Goal: Task Accomplishment & Management: Use online tool/utility

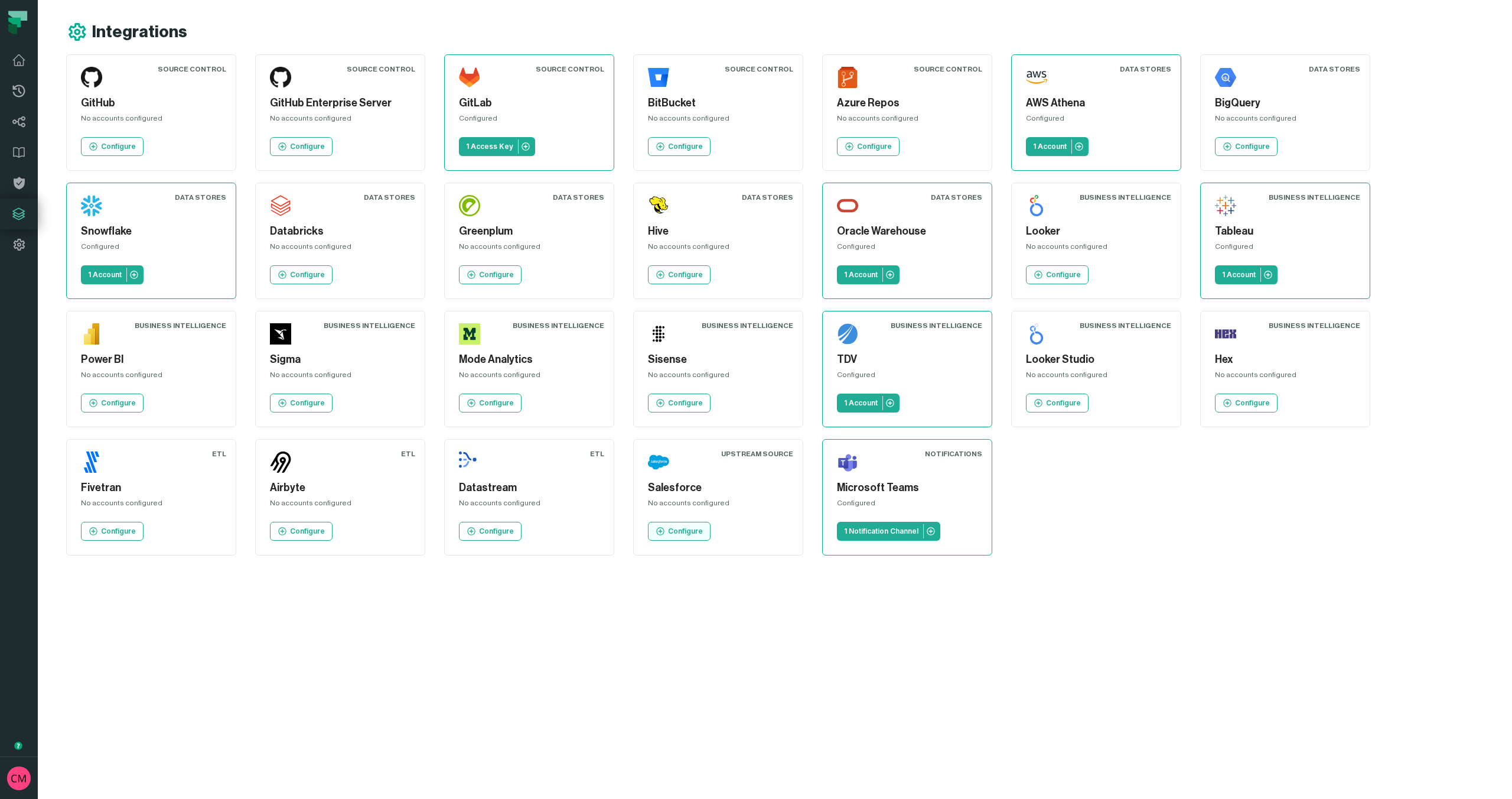
click at [680, 530] on p "Configure" at bounding box center [685, 531] width 35 height 9
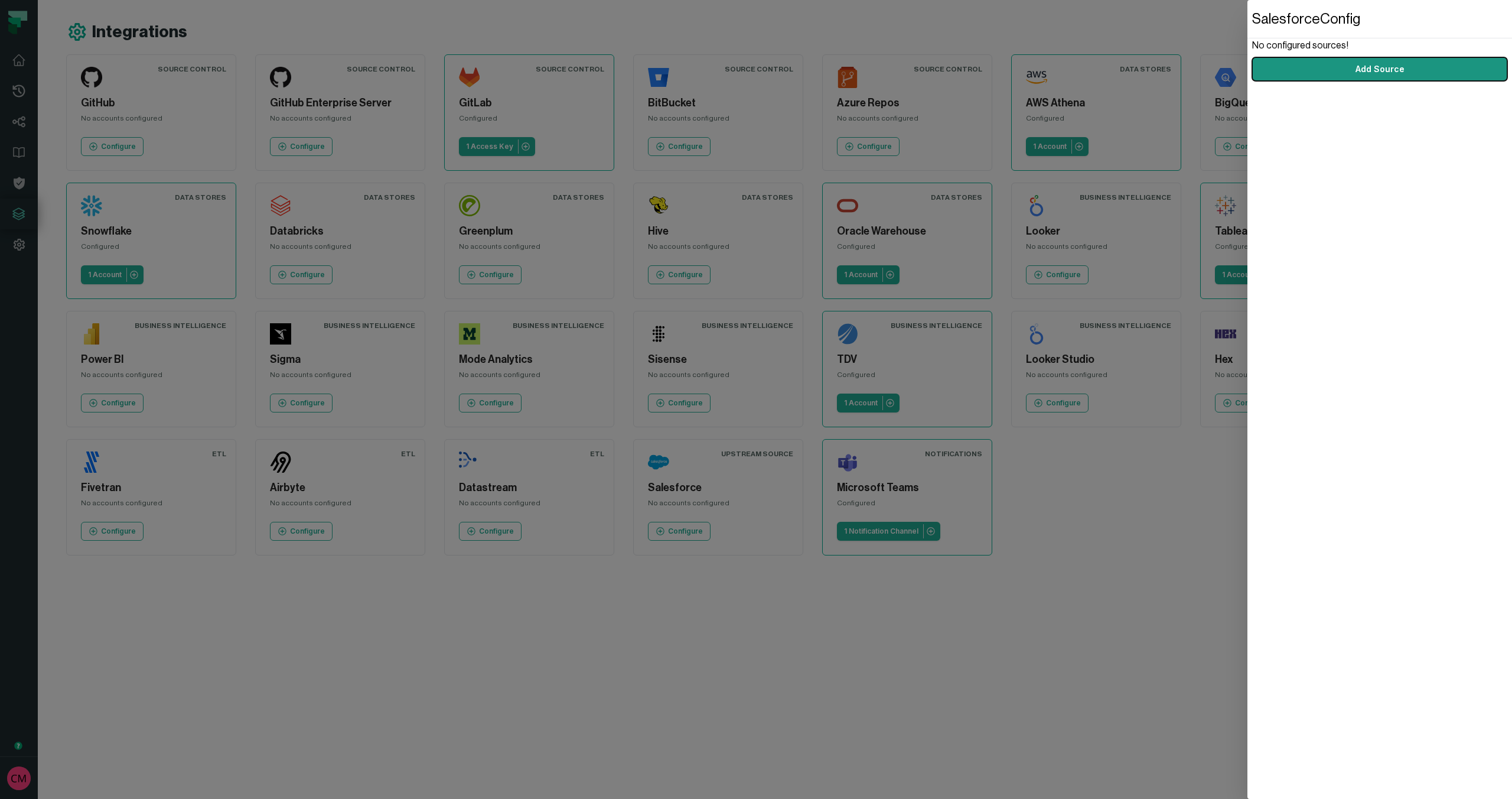
click at [1380, 69] on button "Add Source" at bounding box center [1380, 69] width 255 height 23
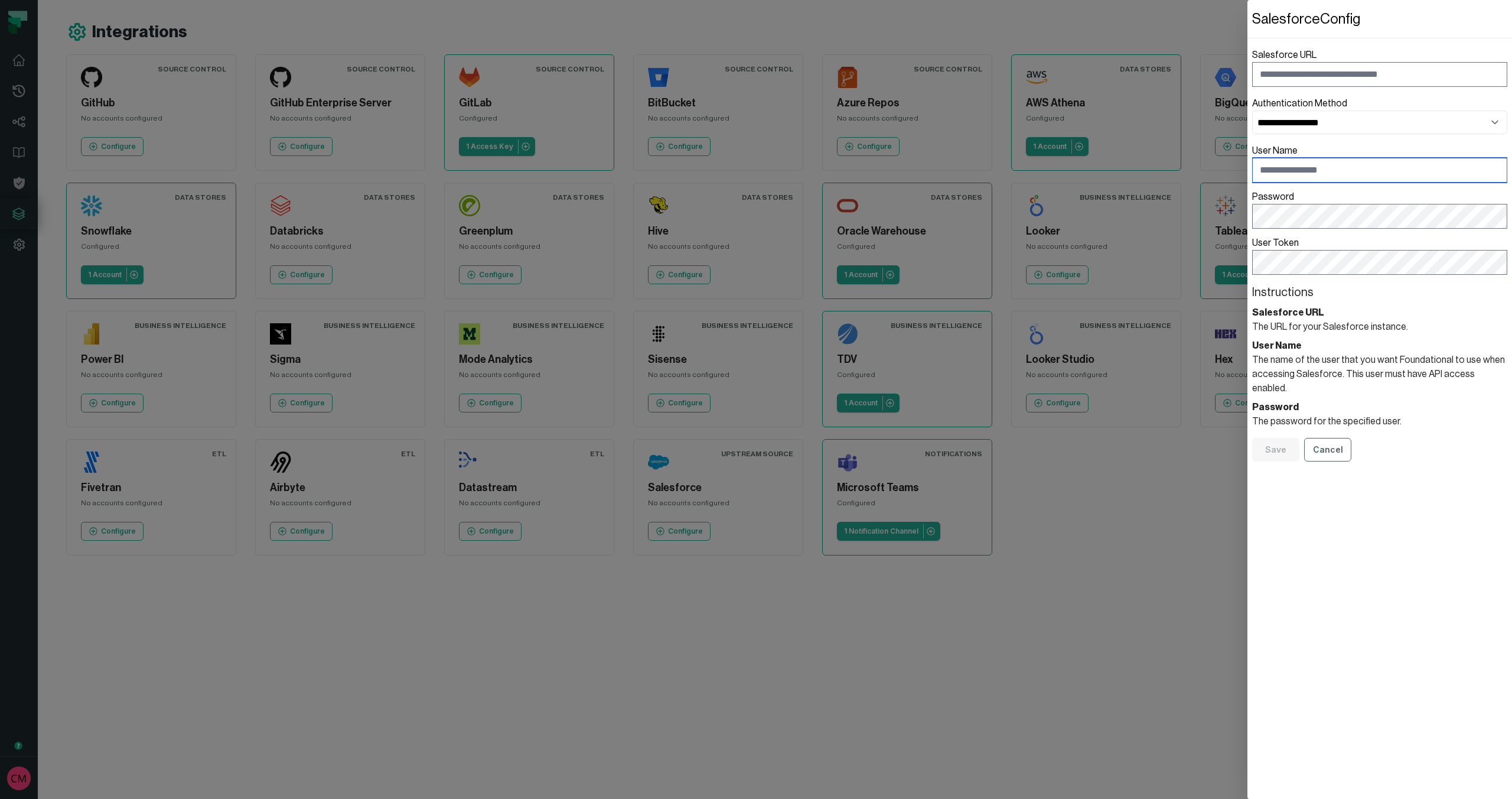
click at [1321, 170] on input "User Name" at bounding box center [1380, 170] width 255 height 25
paste input "**********"
type input "**********"
click at [1326, 74] on input "Salesforce URL" at bounding box center [1380, 74] width 255 height 25
paste input "**********"
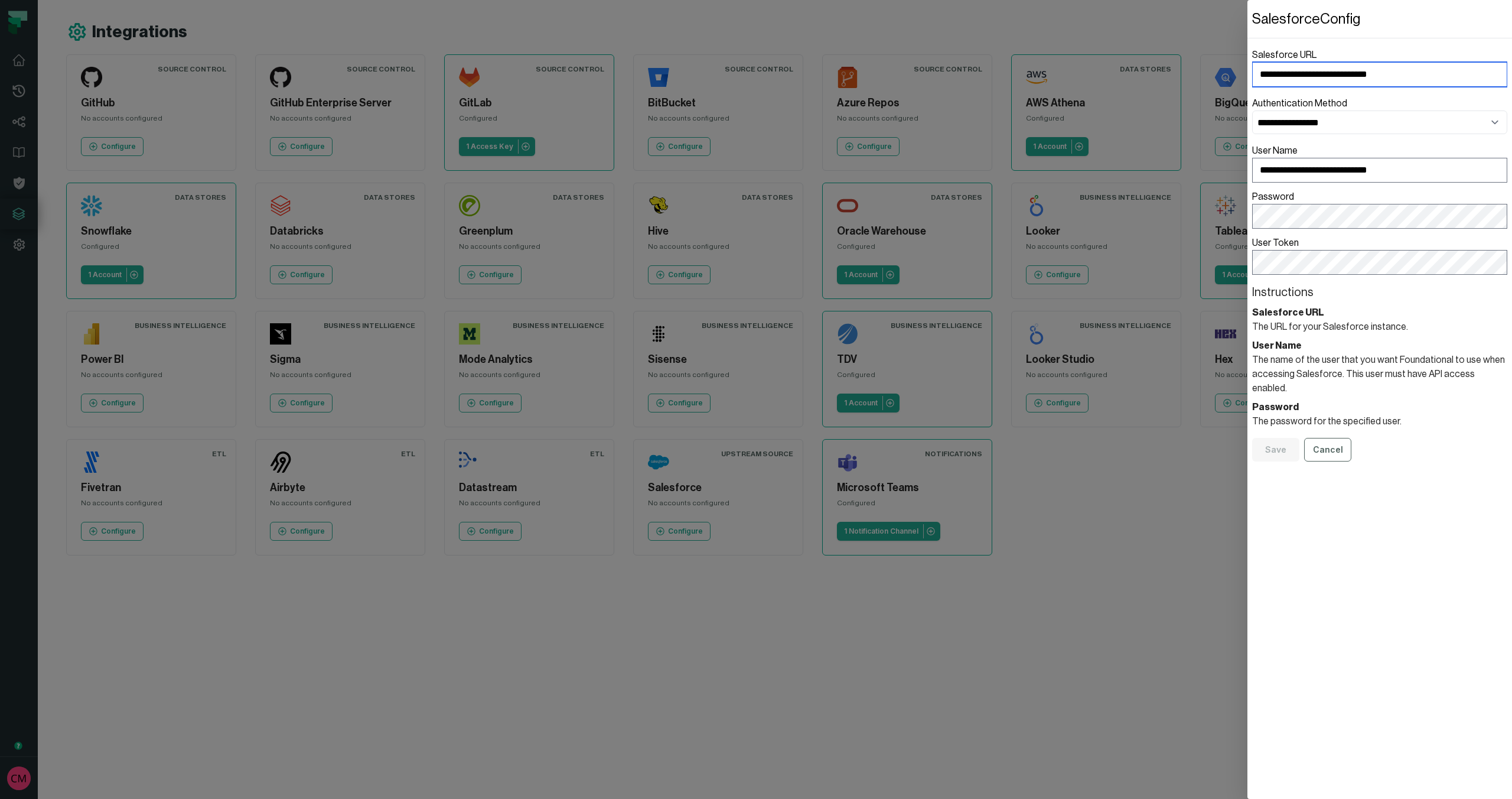
type input "**********"
click at [1389, 124] on select "**********" at bounding box center [1380, 122] width 255 height 23
click at [1253, 111] on select "**********" at bounding box center [1380, 122] width 255 height 23
click at [1282, 438] on button "Save" at bounding box center [1276, 449] width 47 height 23
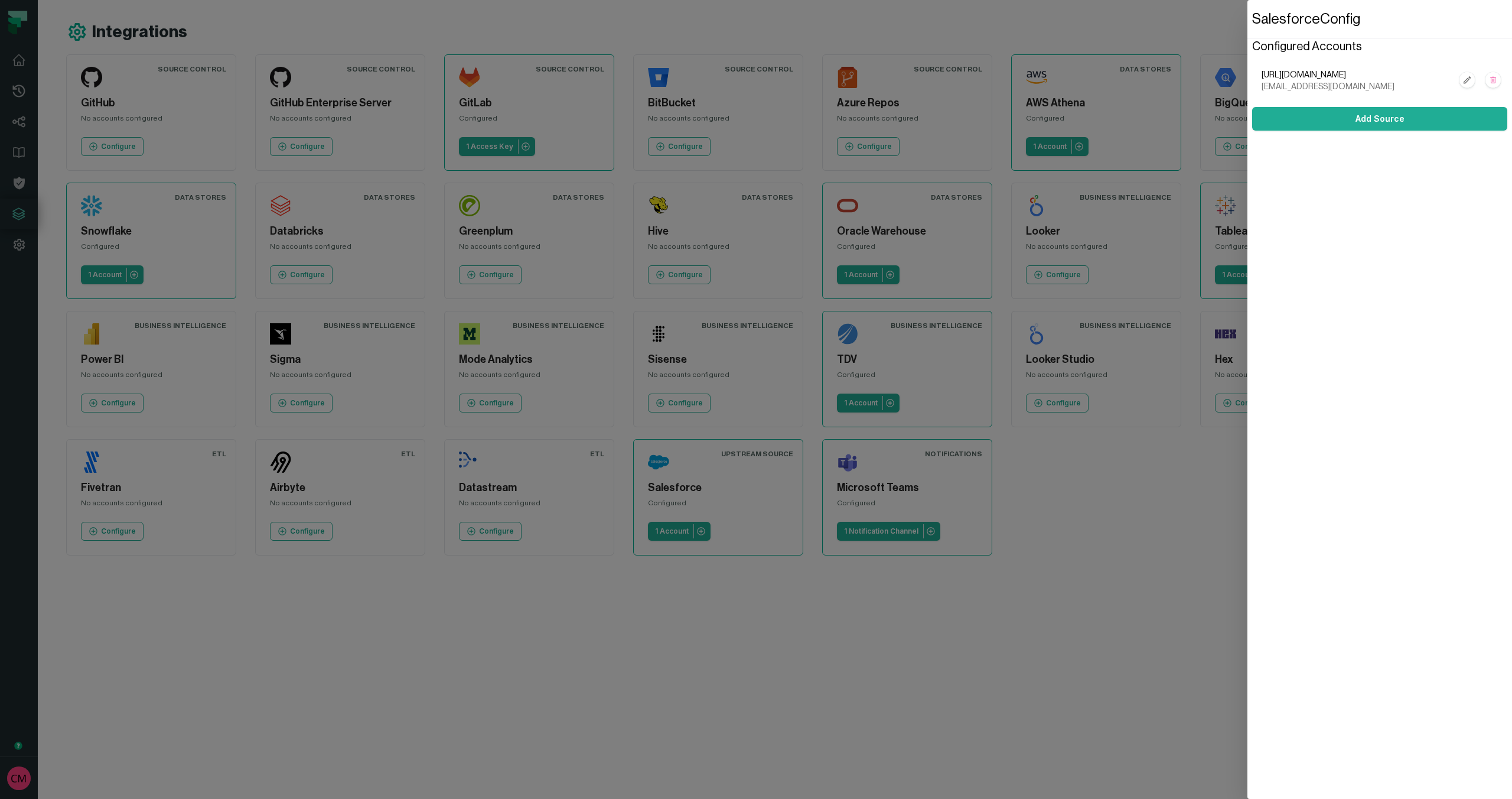
click at [1248, 537] on dialog "Salesforce Config Configured Accounts https://lbrt.my.salesforce.com foundation…" at bounding box center [1379, 399] width 264 height 799
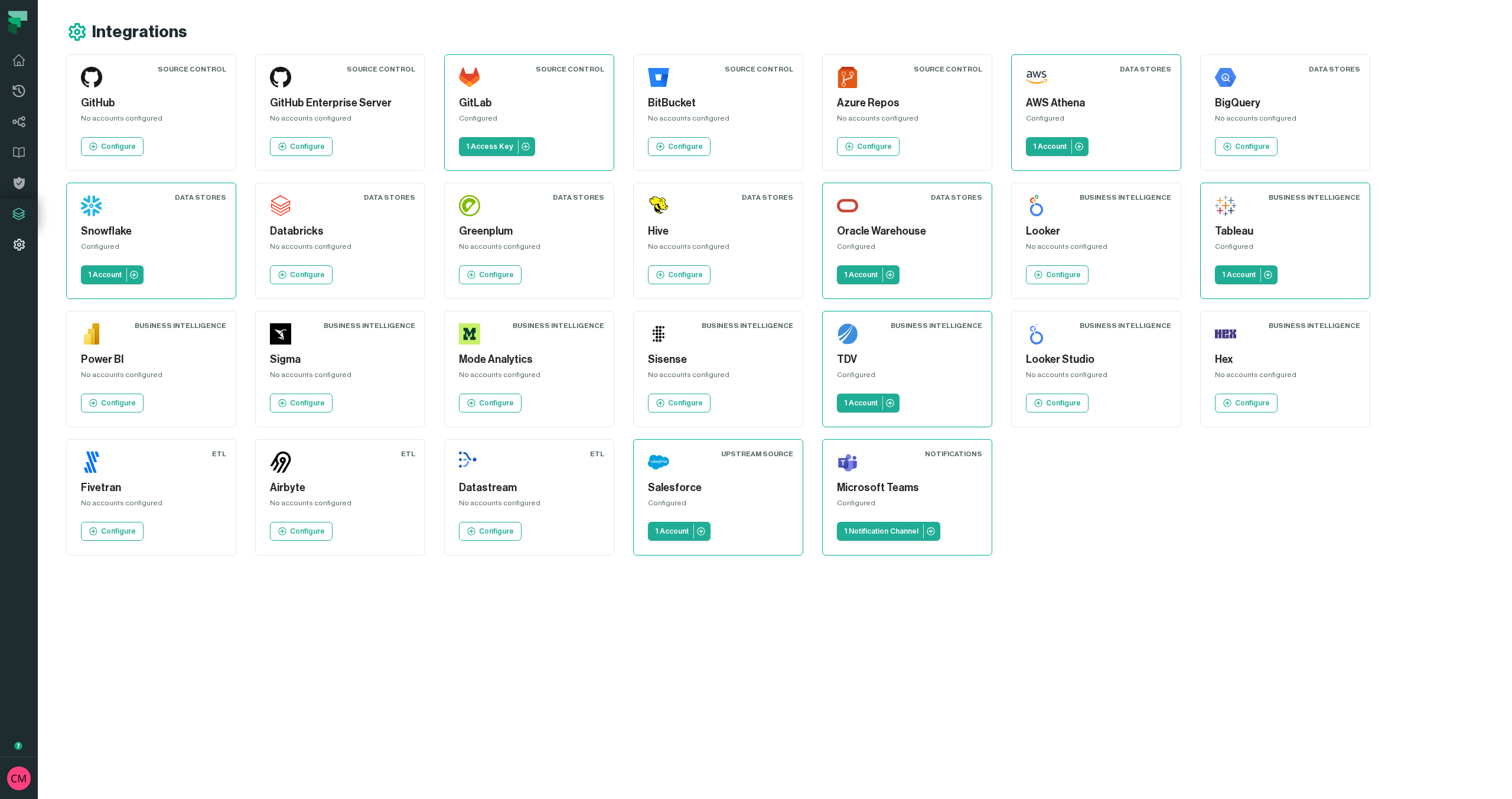
click at [21, 247] on icon at bounding box center [19, 245] width 14 height 14
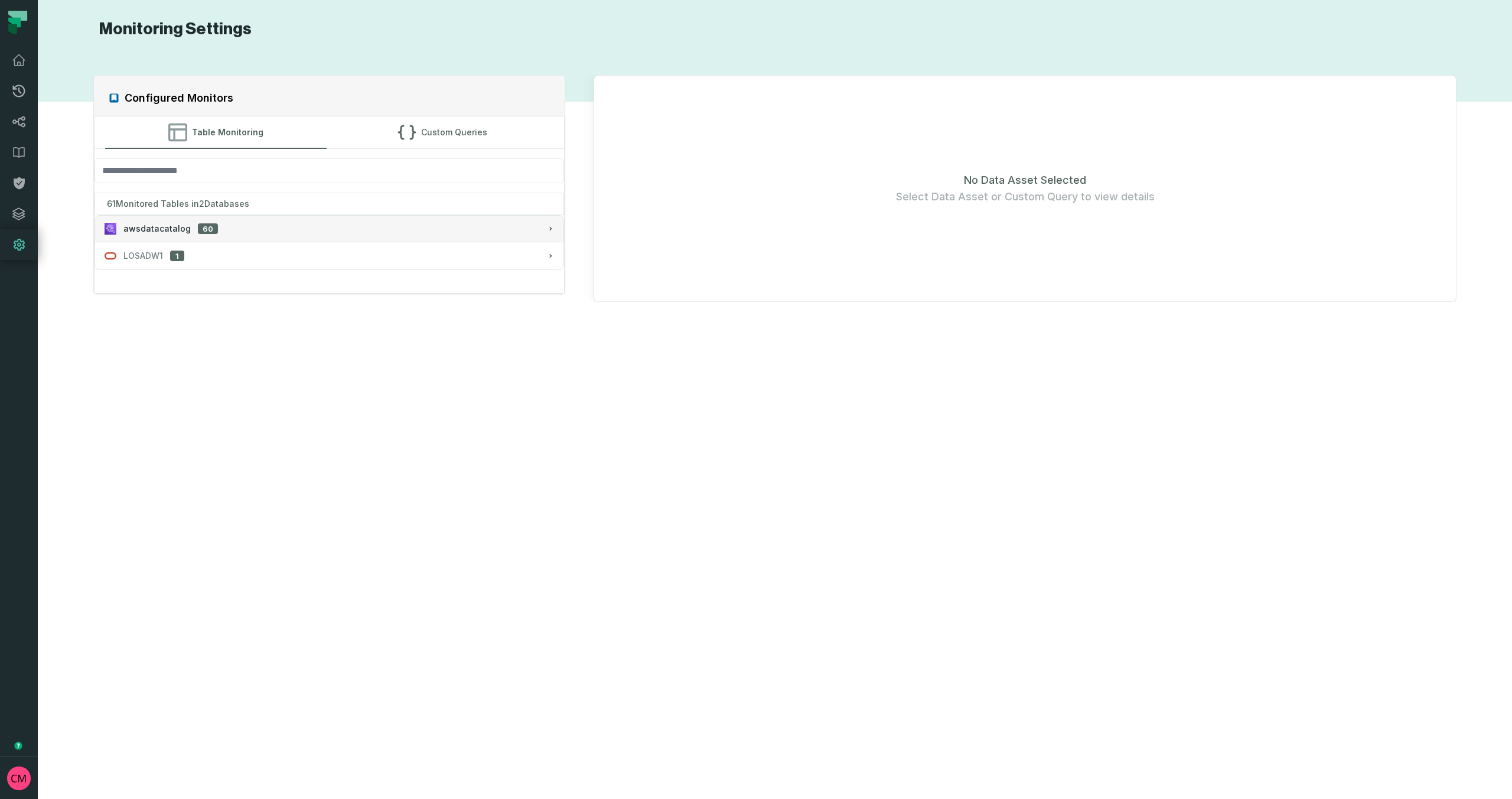
click at [155, 230] on span "awsdatacatalog" at bounding box center [157, 228] width 67 height 12
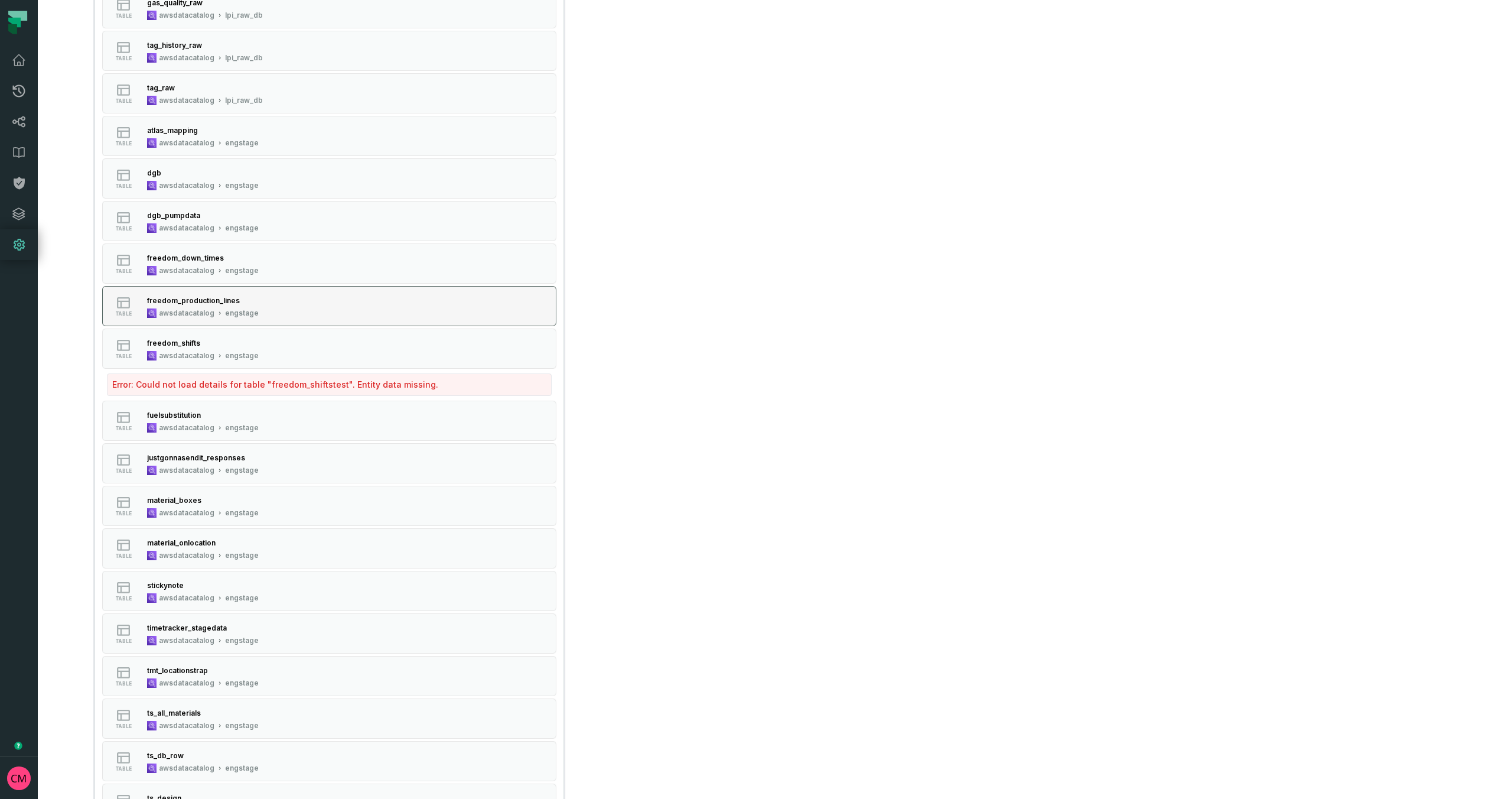
scroll to position [474, 0]
click at [237, 265] on div "engstage" at bounding box center [242, 268] width 34 height 9
click at [183, 264] on div "awsdatacatalog" at bounding box center [186, 268] width 55 height 9
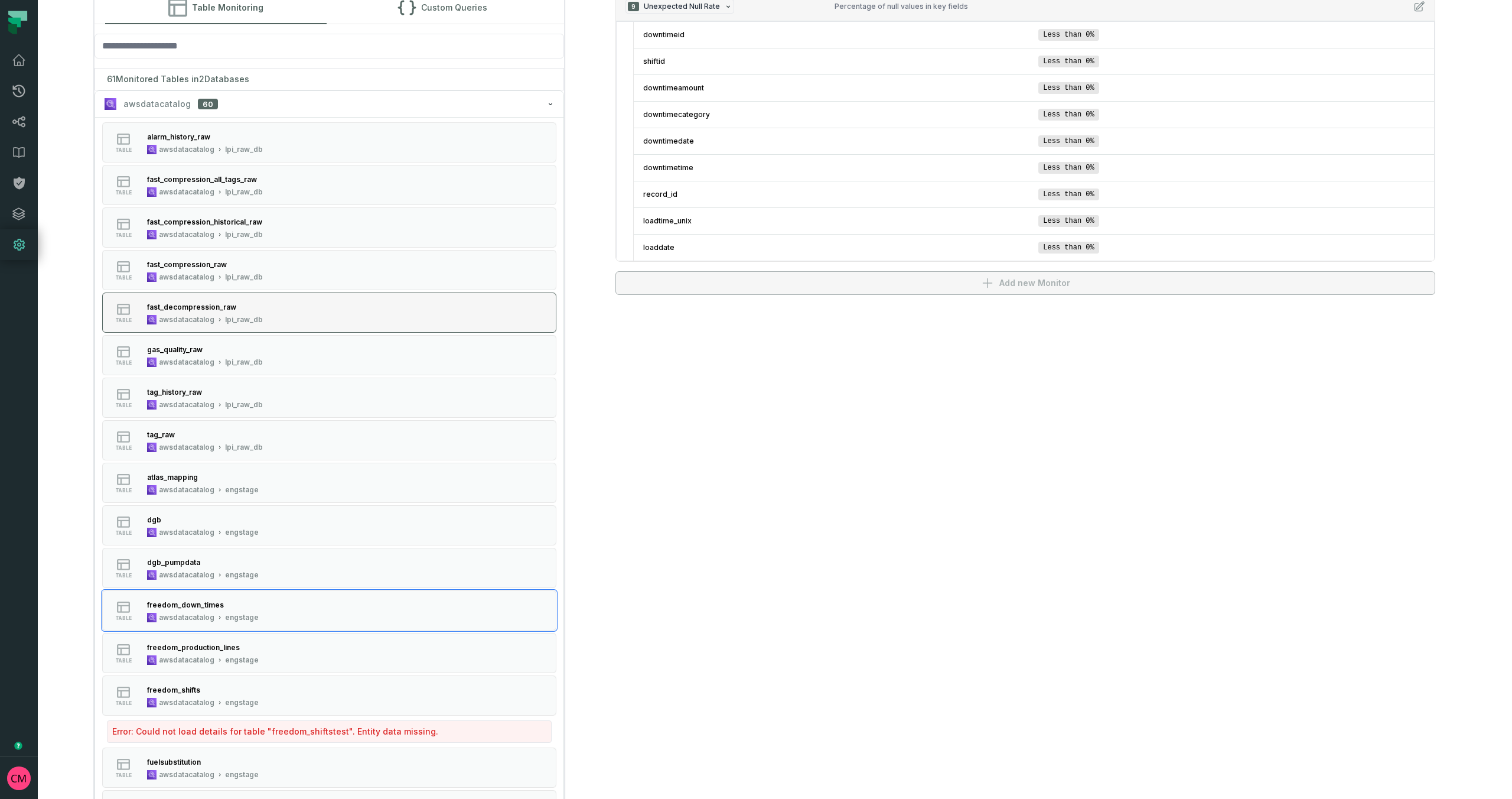
scroll to position [123, 0]
click at [227, 308] on div "fast_decompression_raw" at bounding box center [192, 308] width 89 height 9
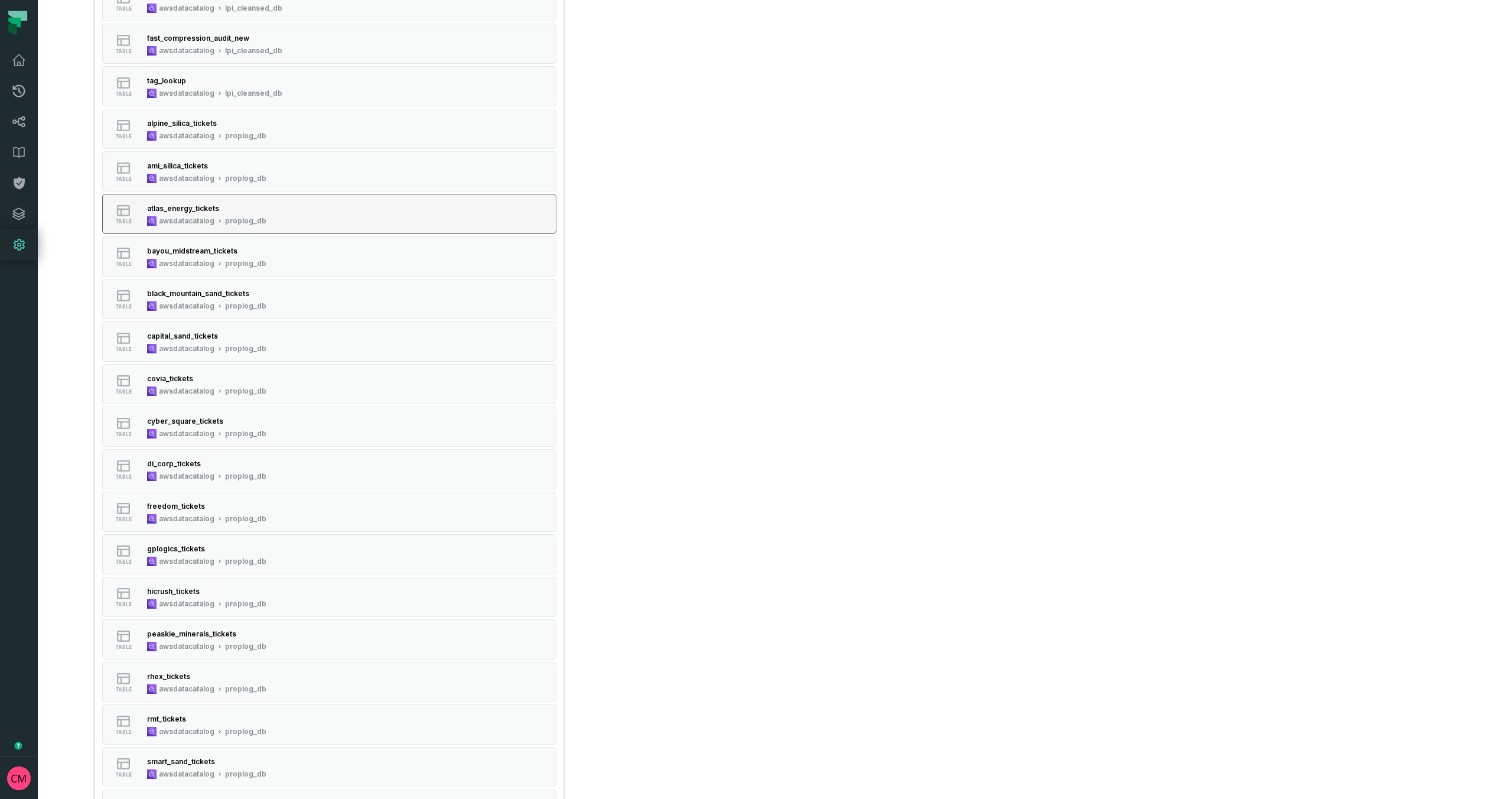
scroll to position [1660, 0]
click at [252, 347] on div "proplog_db" at bounding box center [246, 345] width 41 height 9
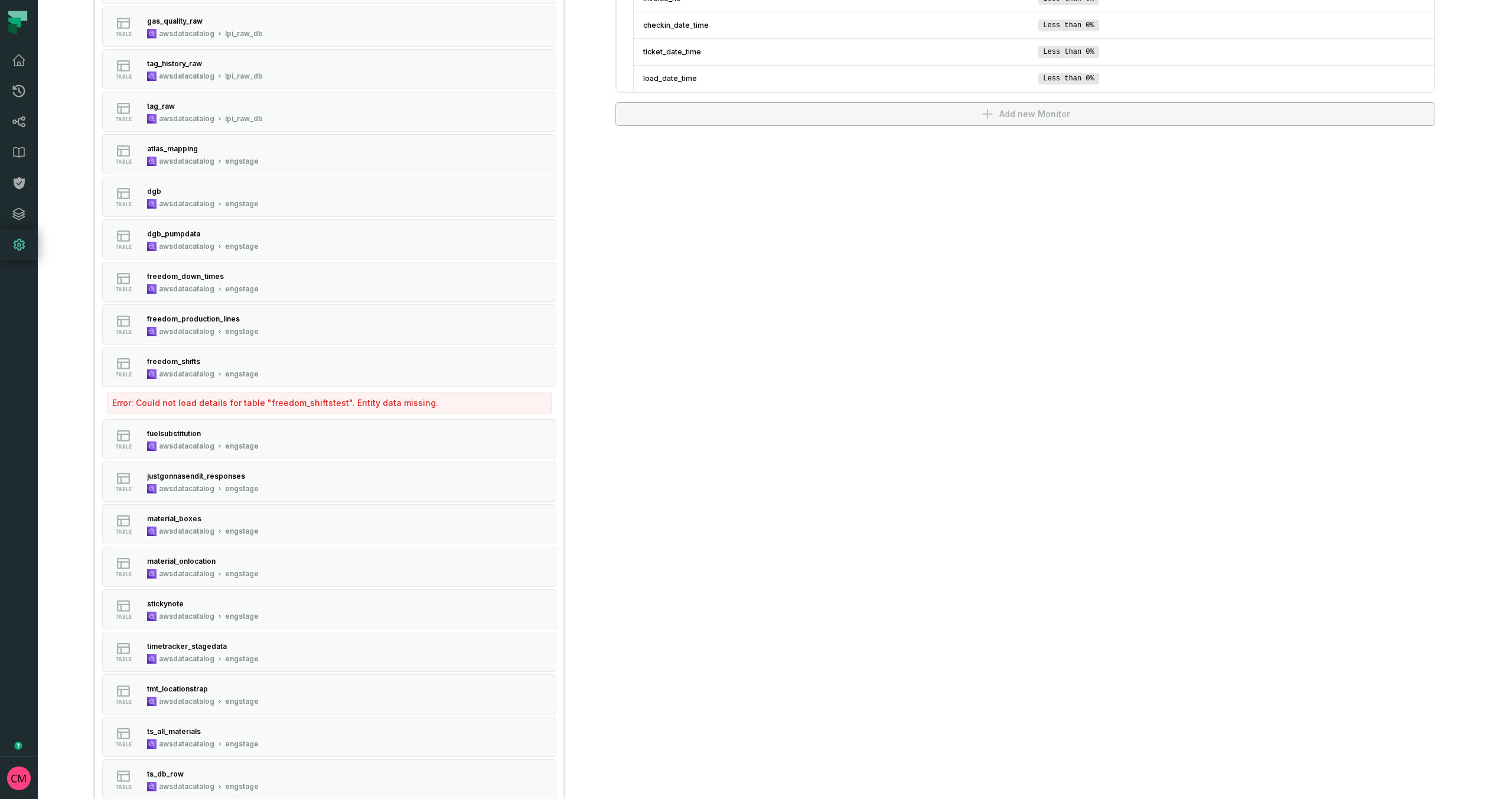
scroll to position [0, 0]
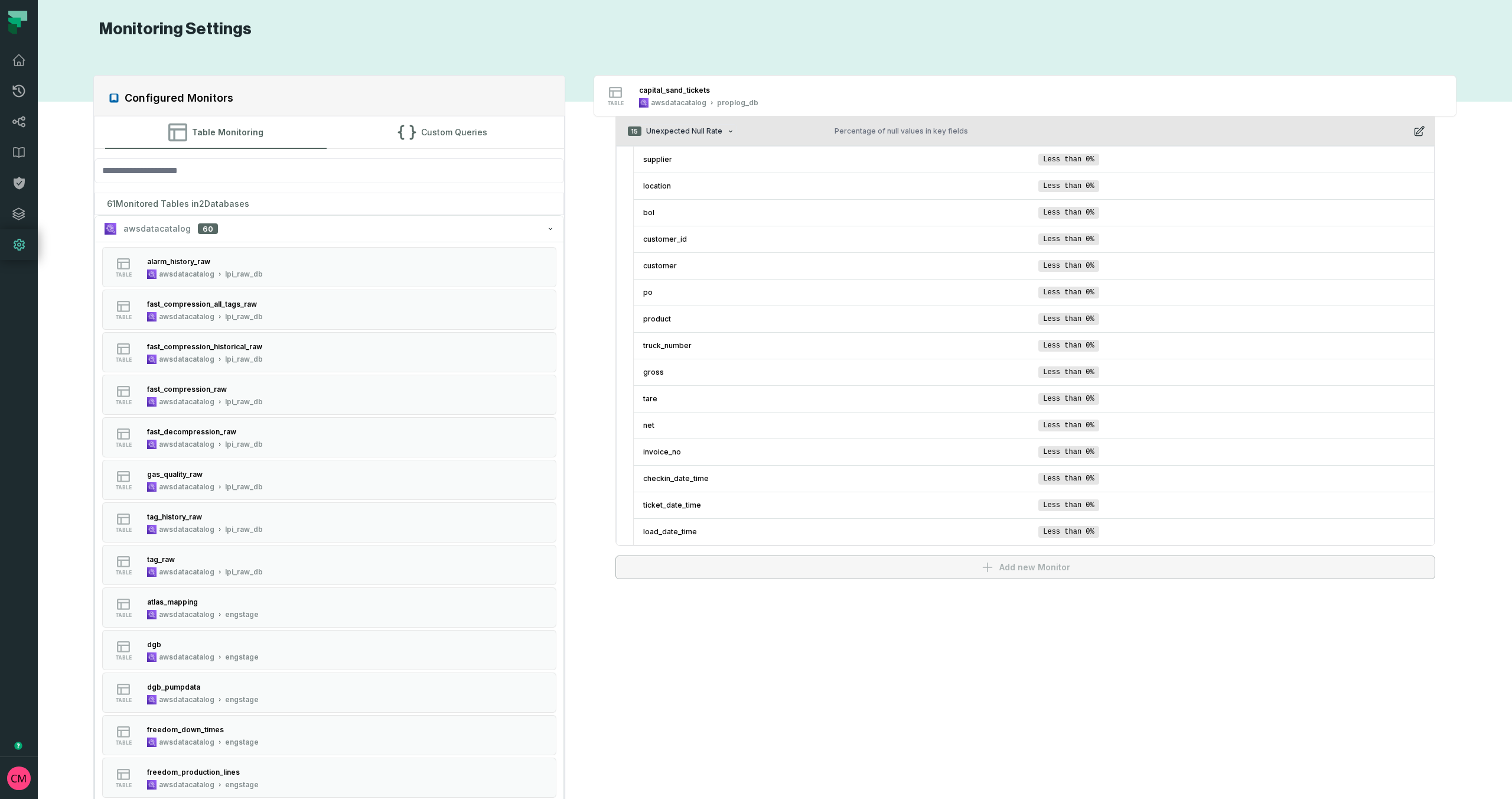
click at [722, 133] on span "15 Unexpected Null Rate" at bounding box center [681, 131] width 111 height 14
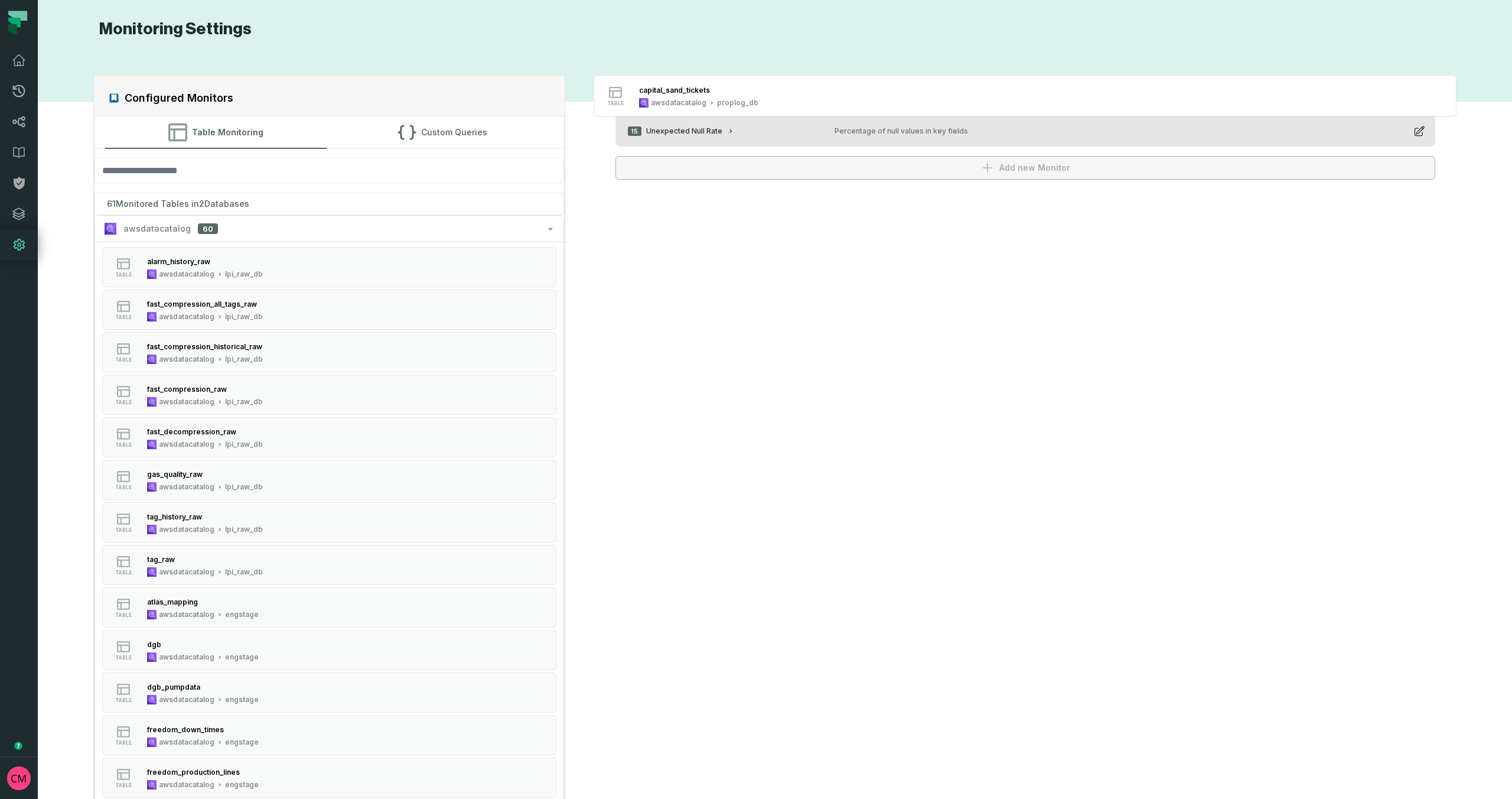
click at [727, 133] on icon "button" at bounding box center [731, 131] width 7 height 7
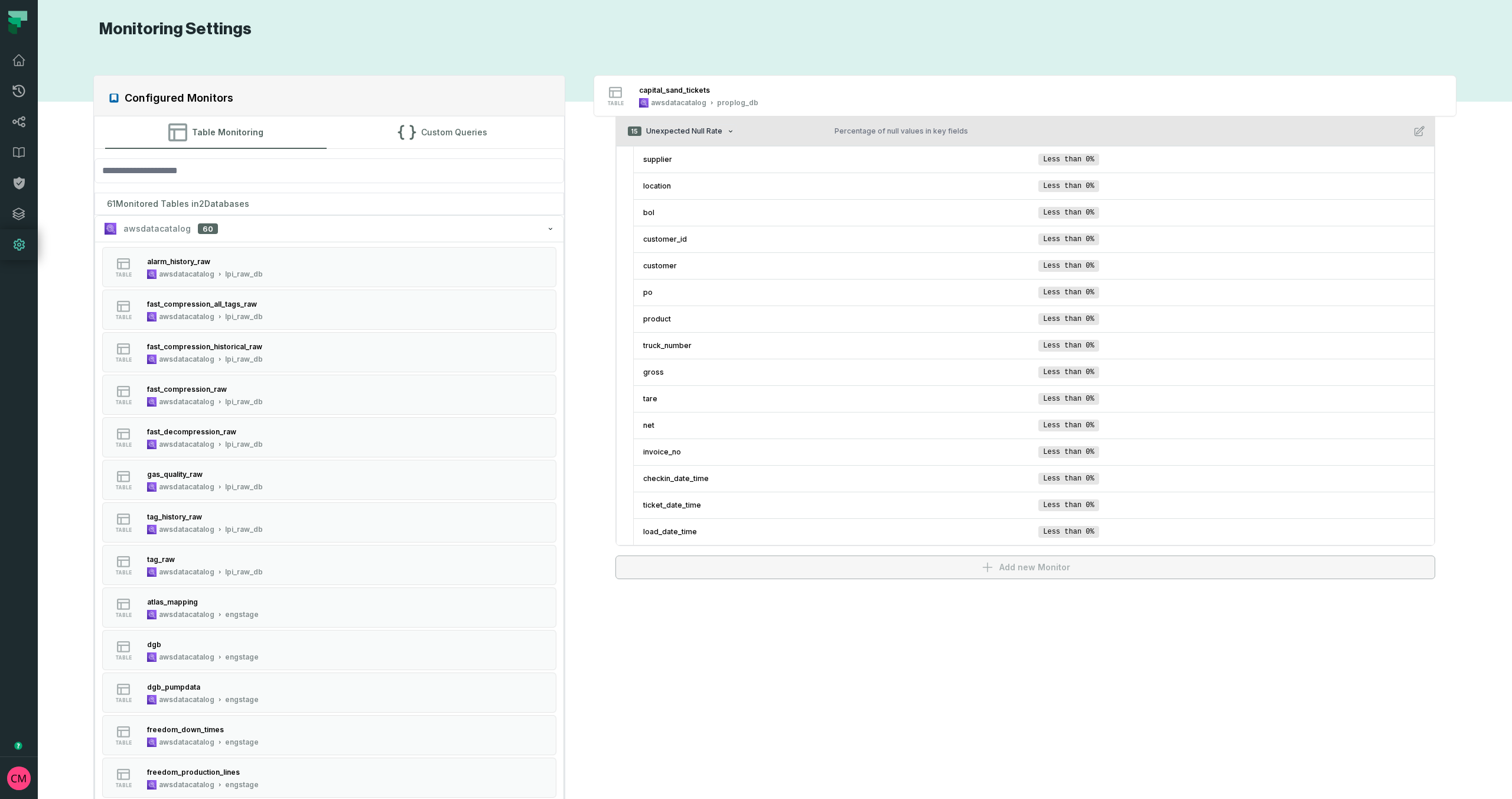
click at [1423, 133] on icon "button" at bounding box center [1419, 130] width 9 height 9
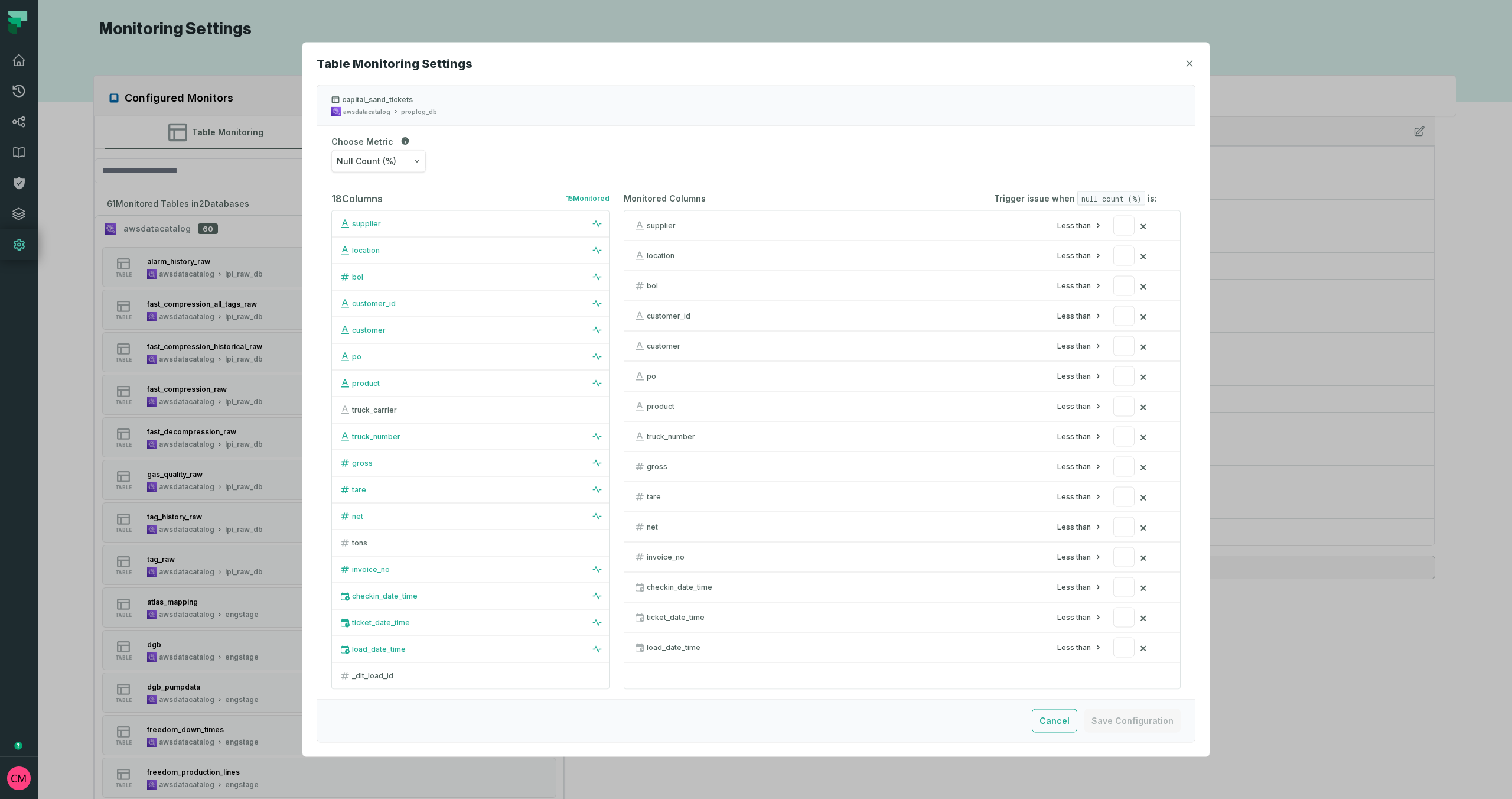
click at [401, 162] on button "Null Count (%)" at bounding box center [379, 162] width 94 height 23
click at [411, 269] on div "Distinct Values Count" at bounding box center [384, 268] width 105 height 27
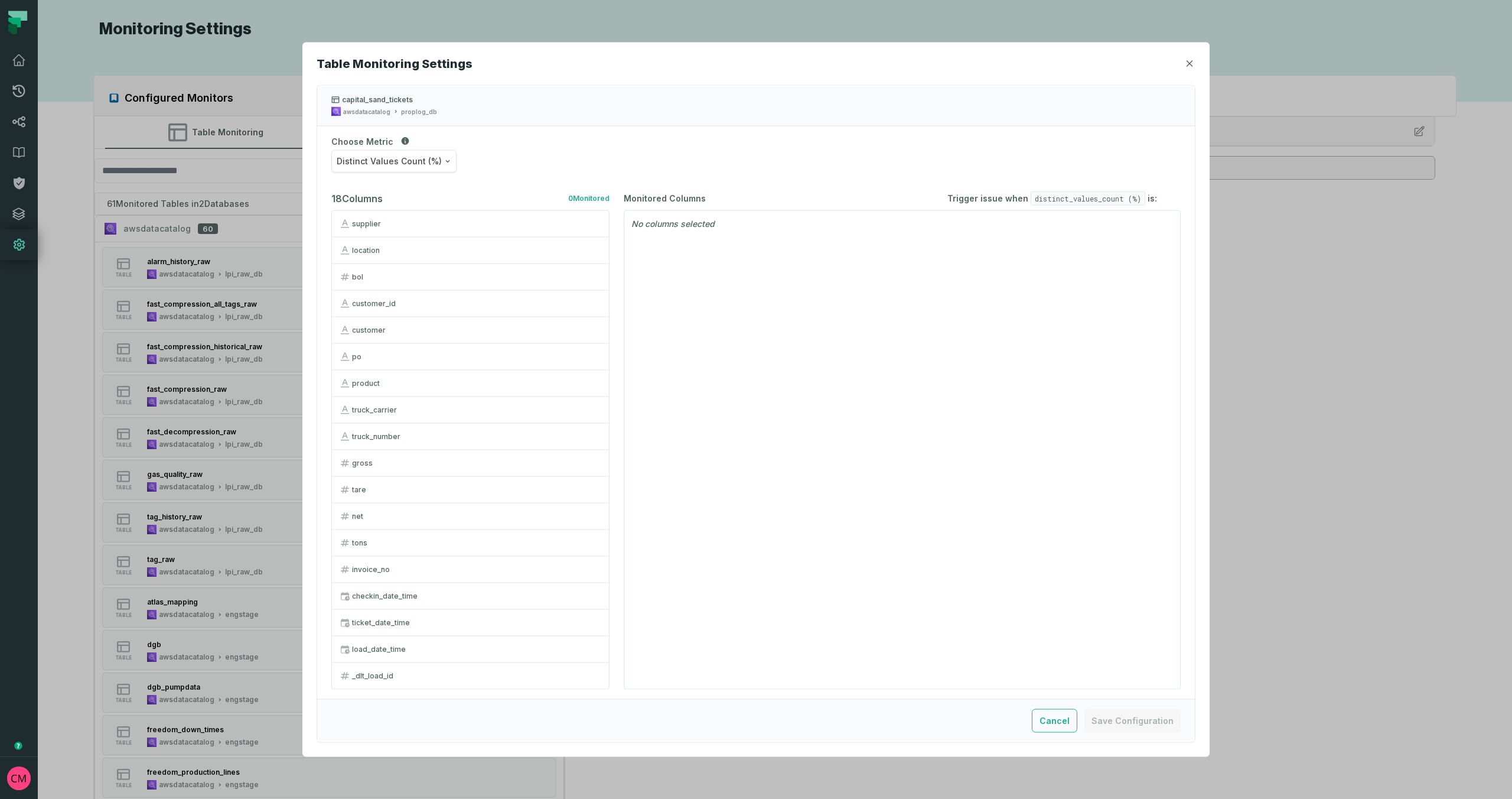
drag, startPoint x: 438, startPoint y: 177, endPoint x: 427, endPoint y: 163, distance: 17.8
click at [438, 176] on div "Choose Metric Distinct Values Count (%)" at bounding box center [756, 154] width 878 height 55
click at [427, 160] on span "Distinct Values Count (%)" at bounding box center [389, 161] width 105 height 12
click at [381, 255] on div "Count" at bounding box center [384, 248] width 105 height 27
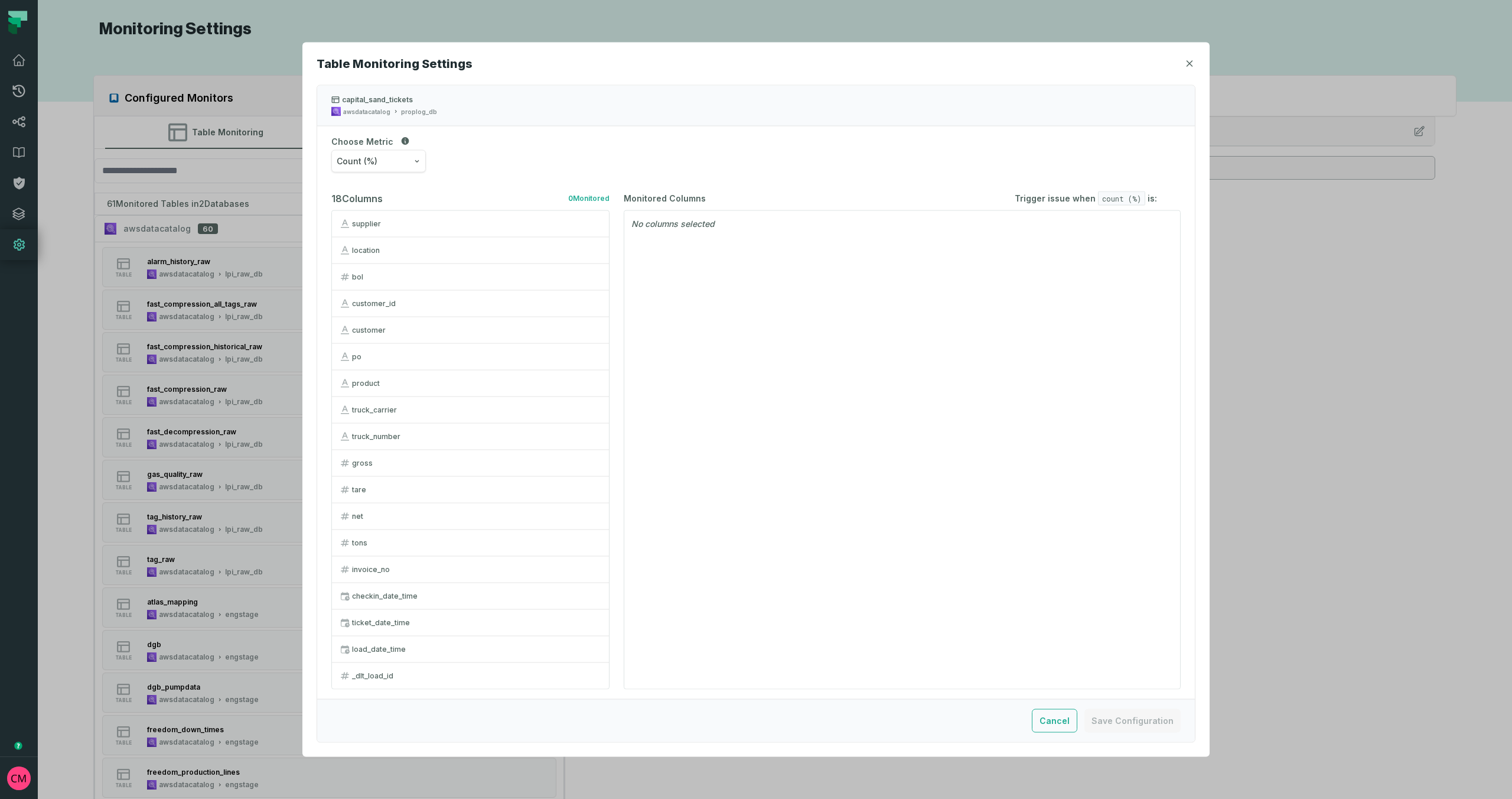
click at [1189, 62] on icon "button" at bounding box center [1190, 64] width 6 height 6
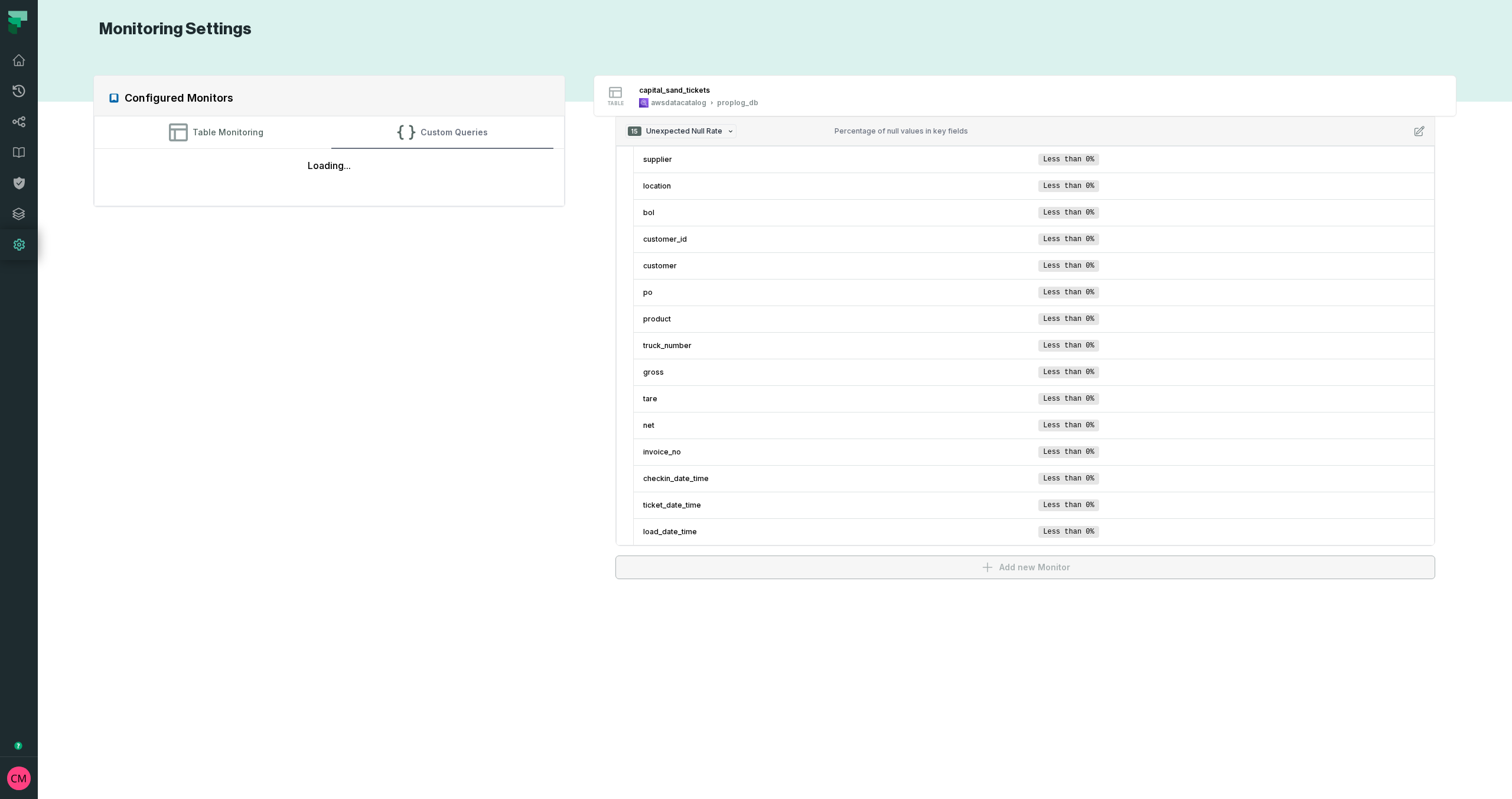
click at [463, 133] on button "Custom Queries" at bounding box center [442, 132] width 222 height 32
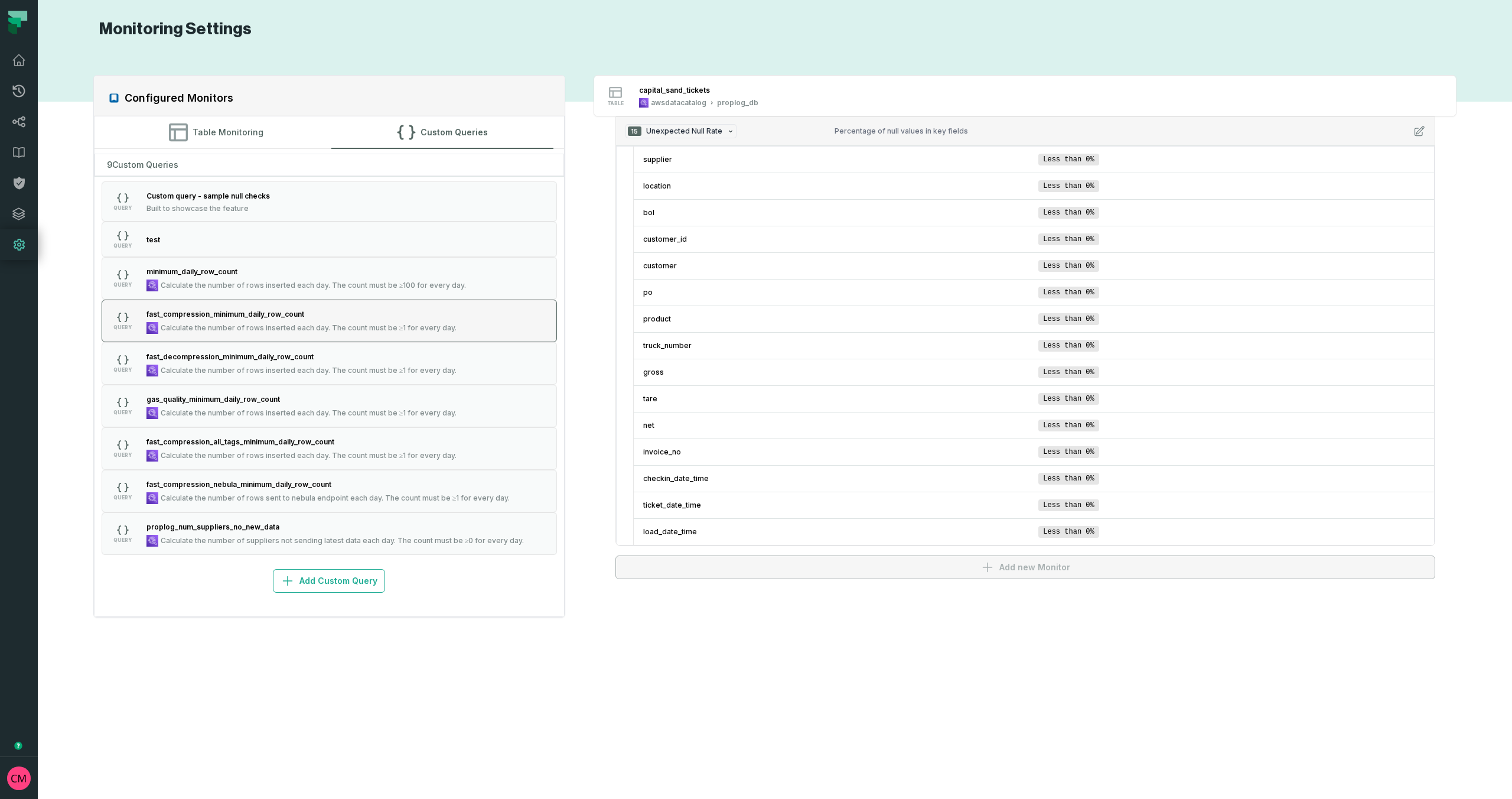
click at [300, 324] on span "Calculate the number of rows inserted each day. The count must be ≥1 for every …" at bounding box center [309, 328] width 296 height 9
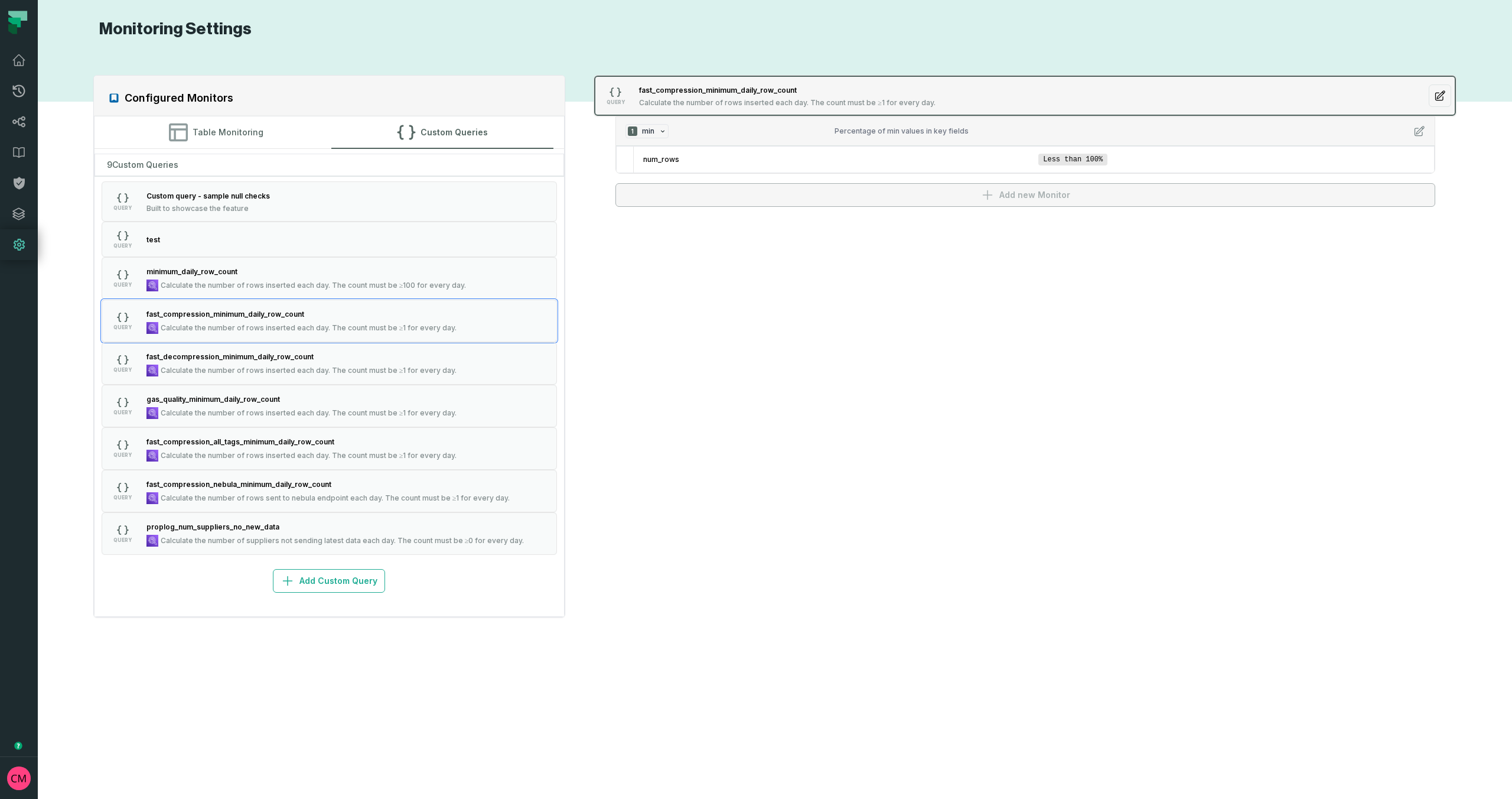
click at [1117, 90] on button "QUERY fast_compression_minimum_daily_row_count Calculate the number of rows ins…" at bounding box center [1025, 96] width 862 height 40
click at [1454, 97] on button "QUERY fast_compression_minimum_daily_row_count Calculate the number of rows ins…" at bounding box center [1025, 96] width 862 height 40
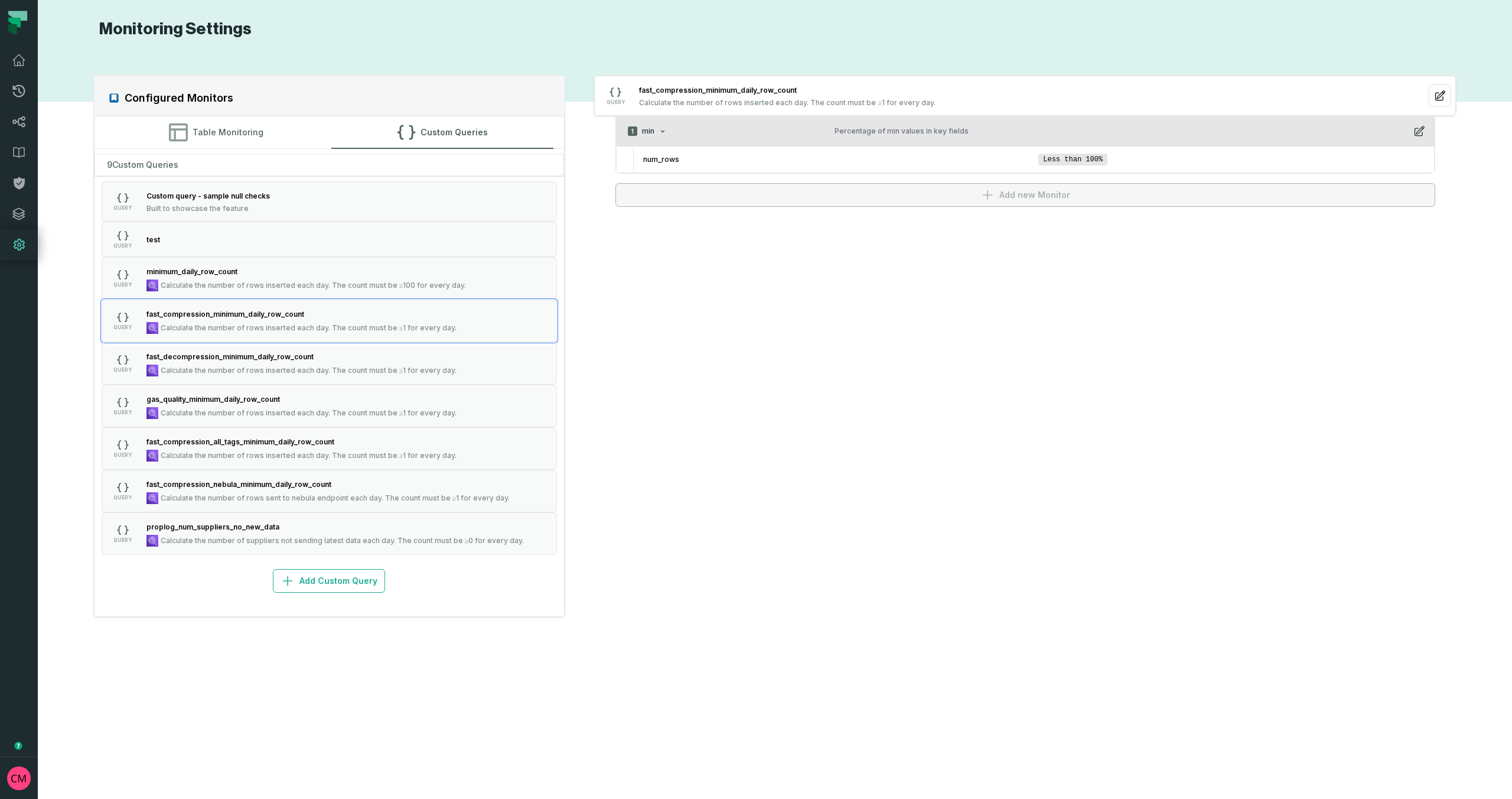
click at [1417, 137] on div "1 min Percentage of min values in key fields" at bounding box center [1026, 131] width 800 height 14
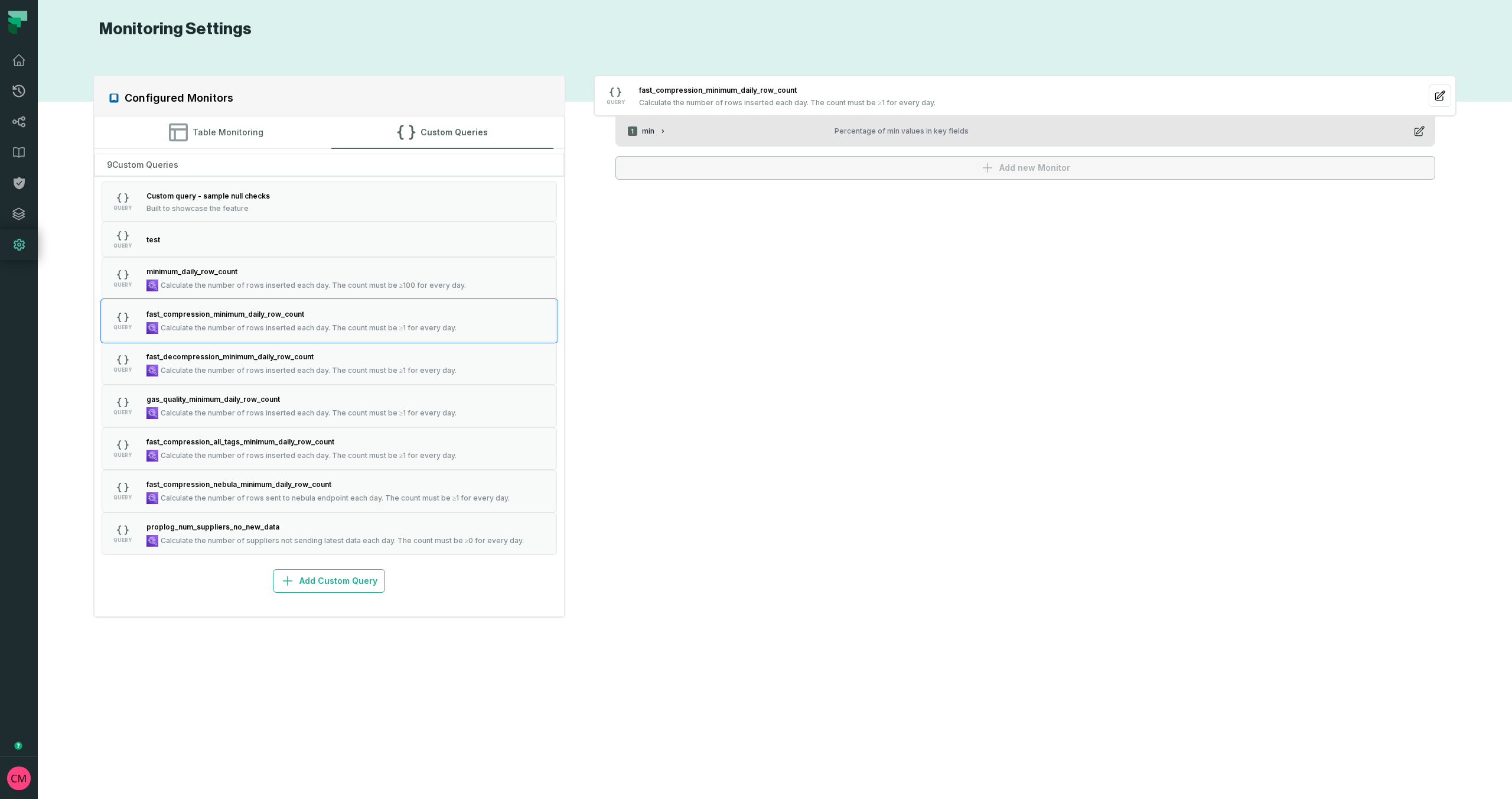
click at [1289, 135] on div "Percentage of min values in key fields" at bounding box center [1119, 130] width 569 height 9
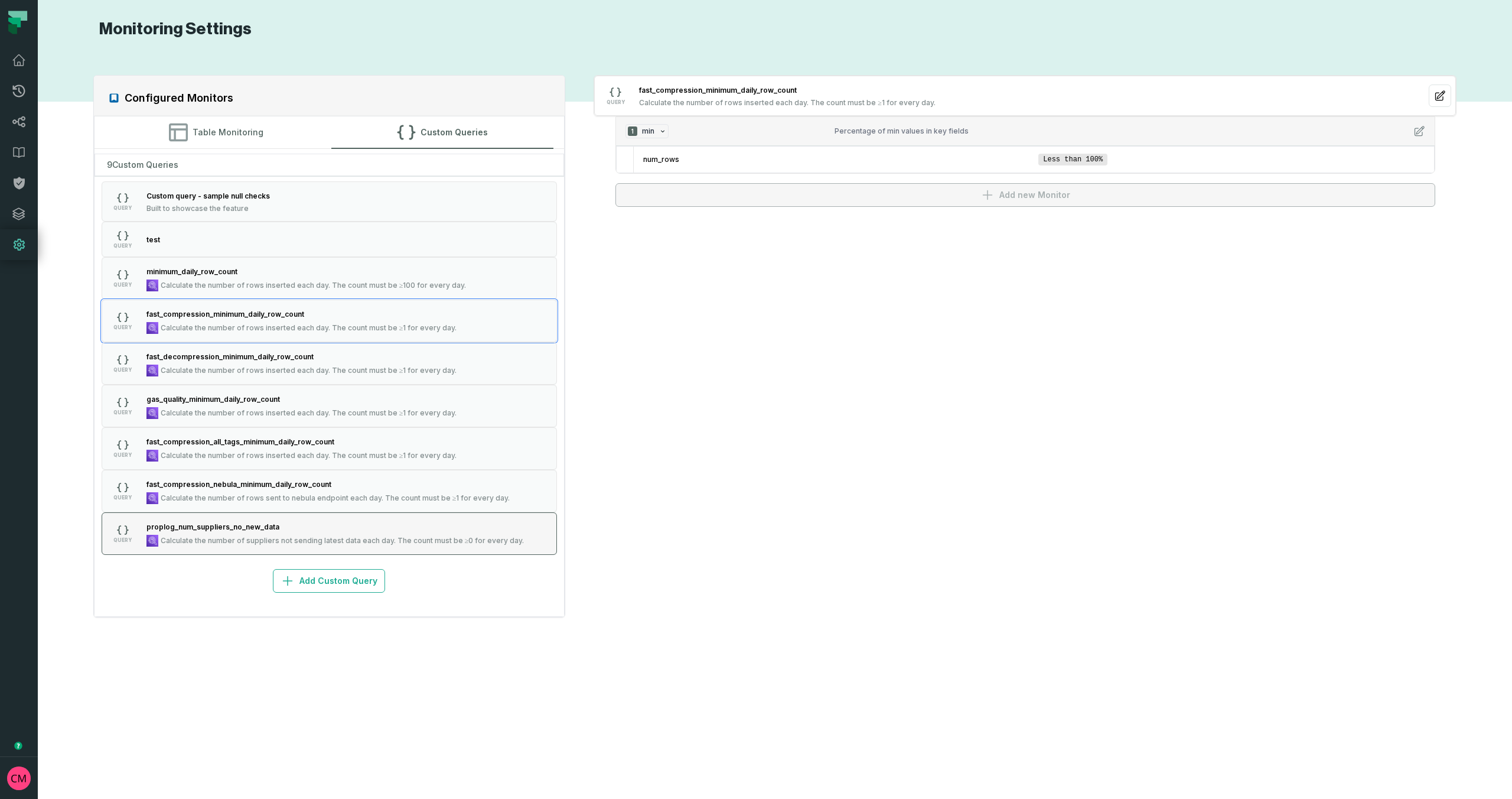
click at [290, 530] on div "proplog_num_suppliers_no_new_data" at bounding box center [335, 526] width 378 height 12
click at [222, 137] on button "Table Monitoring" at bounding box center [215, 132] width 222 height 32
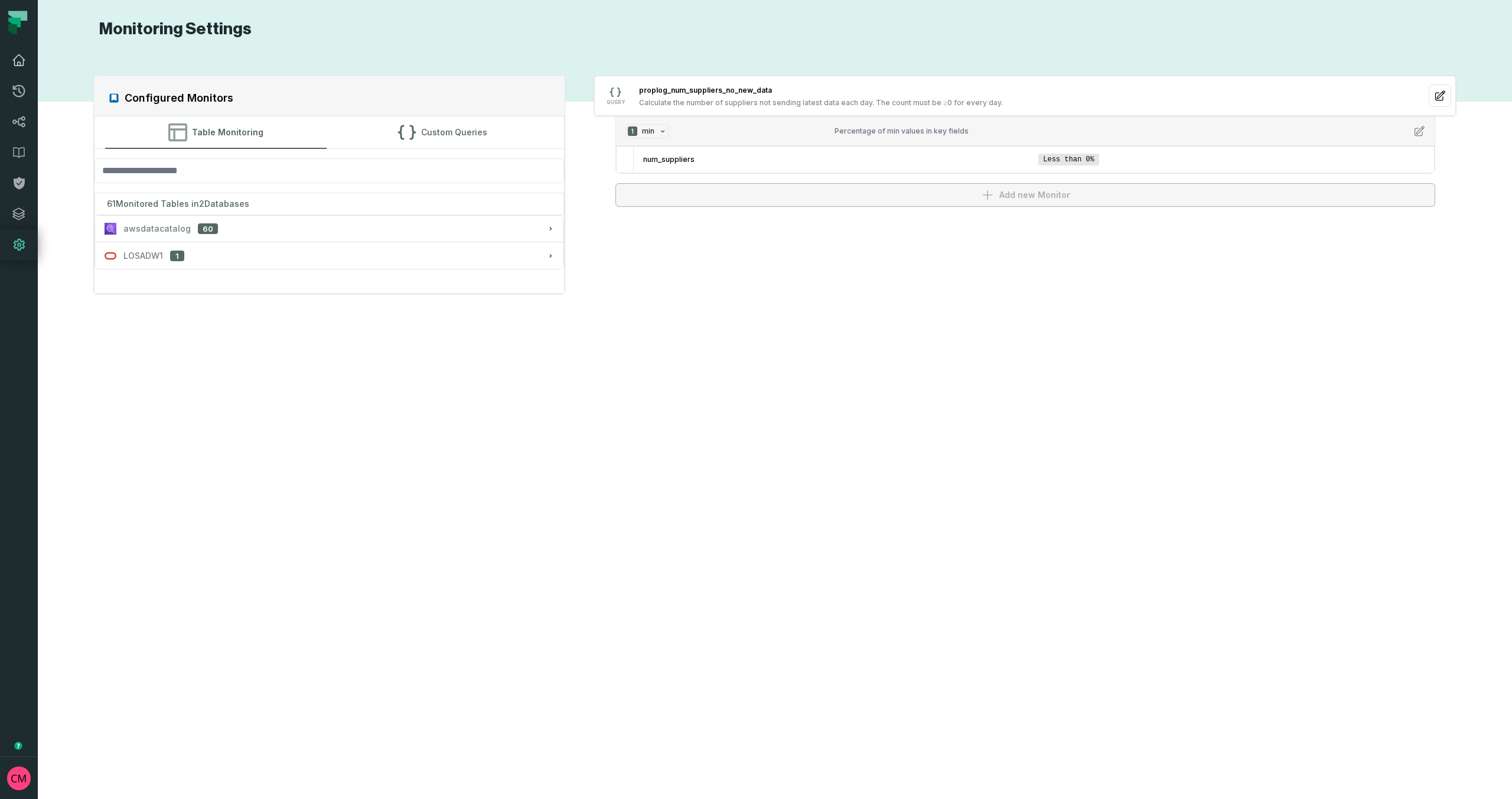
click at [24, 53] on icon at bounding box center [19, 60] width 14 height 14
click at [20, 61] on icon at bounding box center [19, 60] width 14 height 14
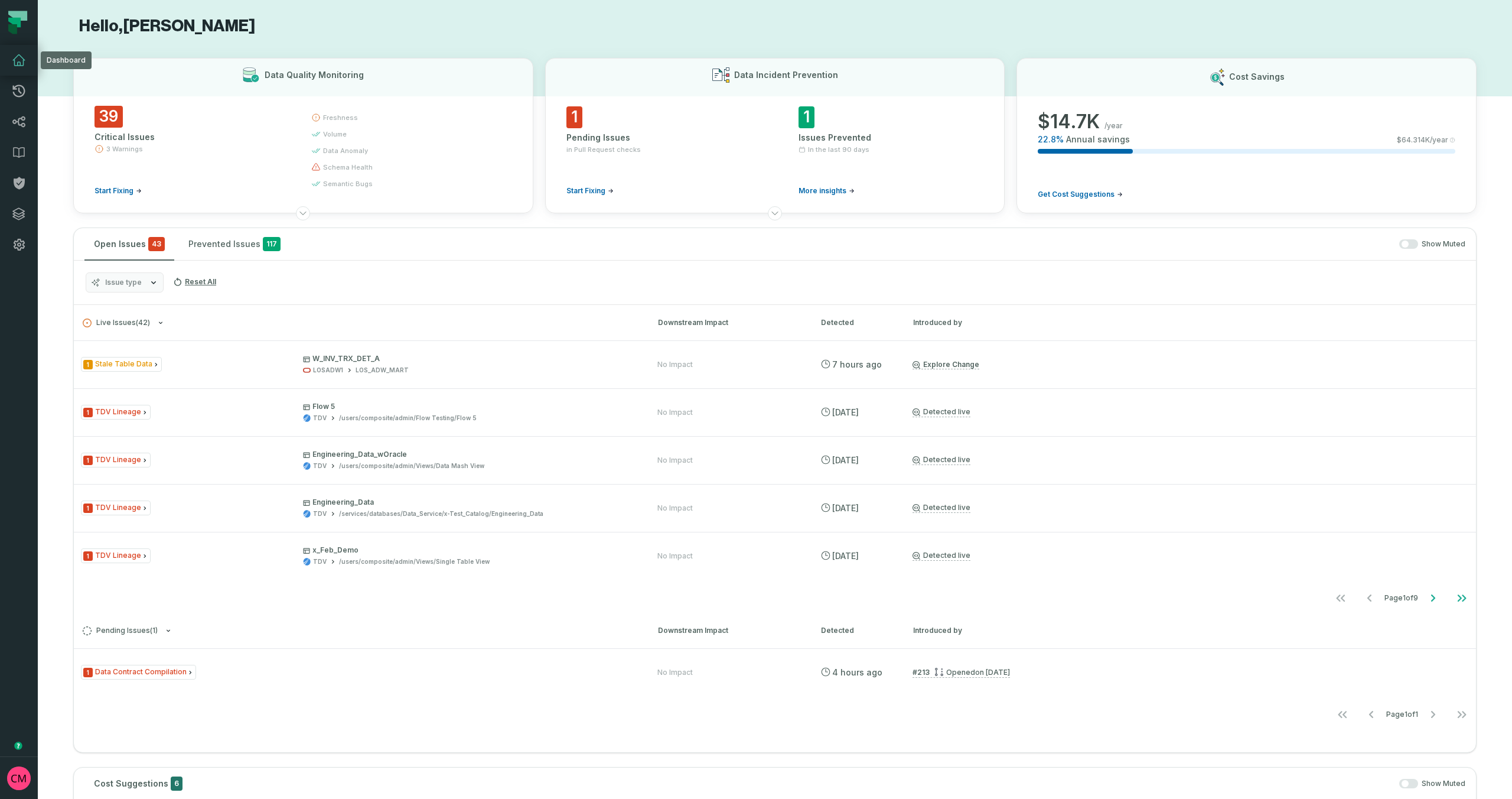
scroll to position [6, 0]
click at [13, 242] on icon at bounding box center [19, 245] width 14 height 14
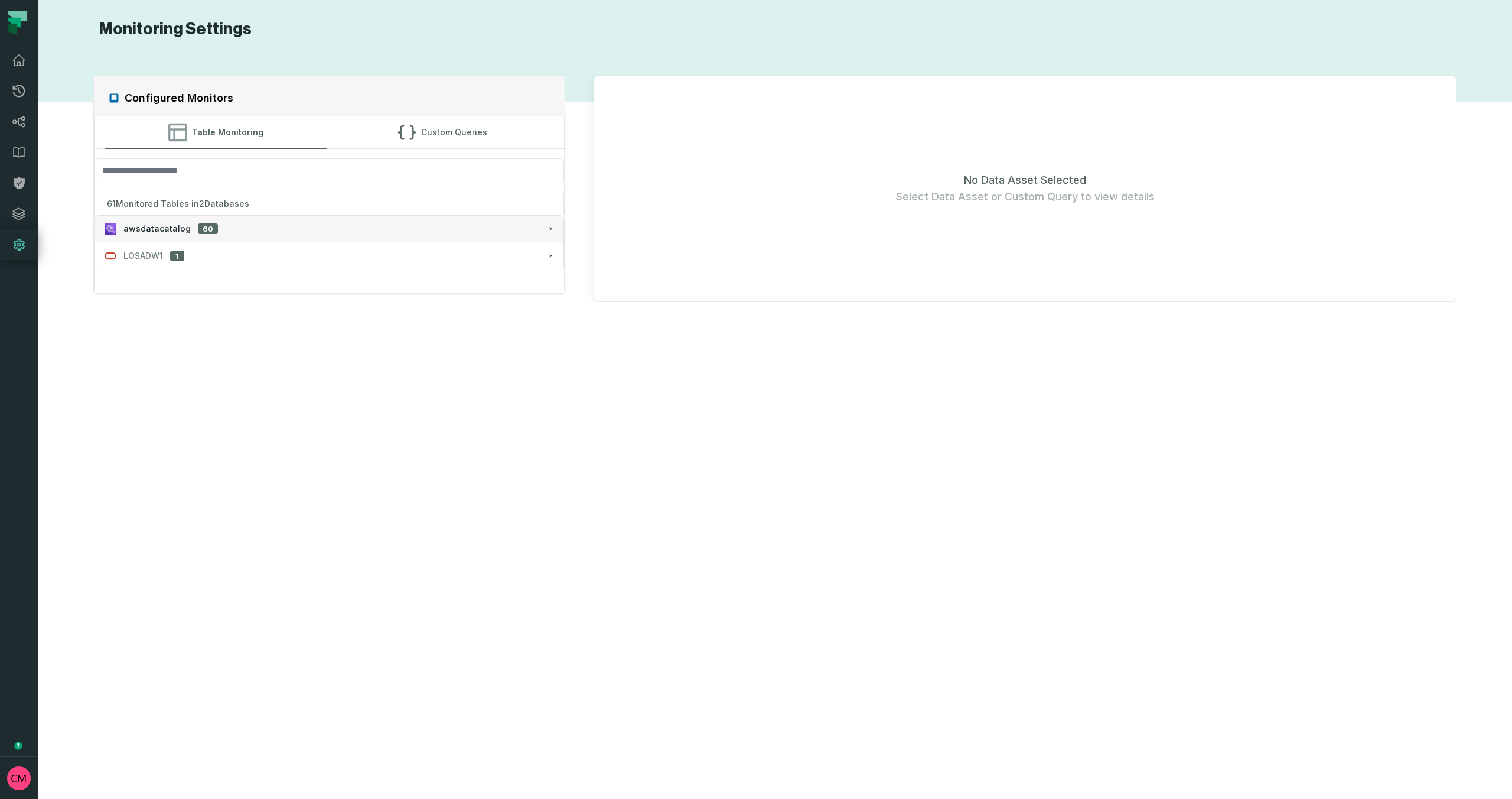
click at [176, 230] on span "awsdatacatalog" at bounding box center [157, 228] width 67 height 12
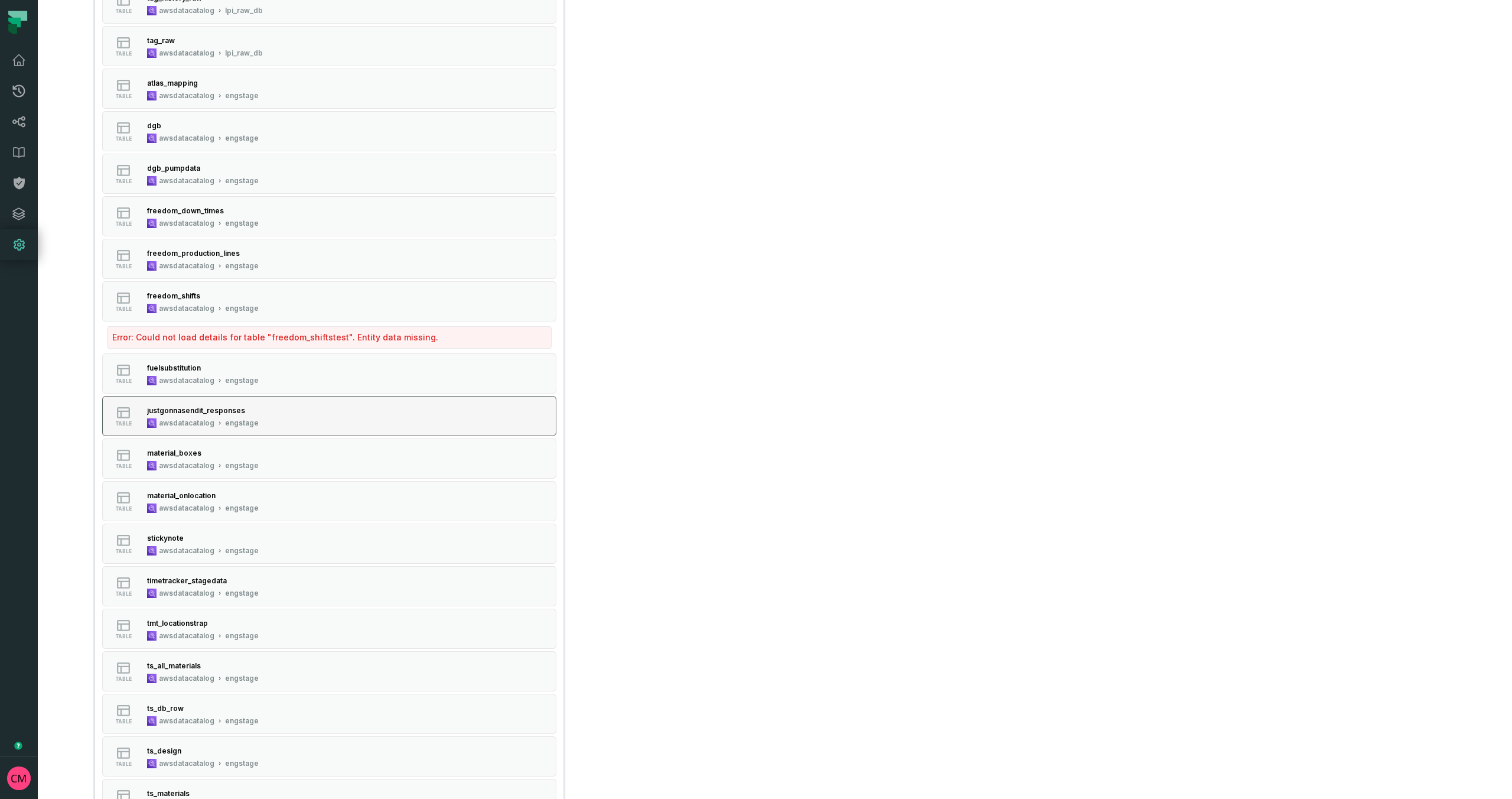
scroll to position [517, 0]
drag, startPoint x: 264, startPoint y: 340, endPoint x: 336, endPoint y: 340, distance: 72.0
click at [336, 340] on div "Error: Could not load details for table " freedom_shiftstest ". Entity data mis…" at bounding box center [330, 340] width 445 height 23
copy div "freedom_shiftstest"
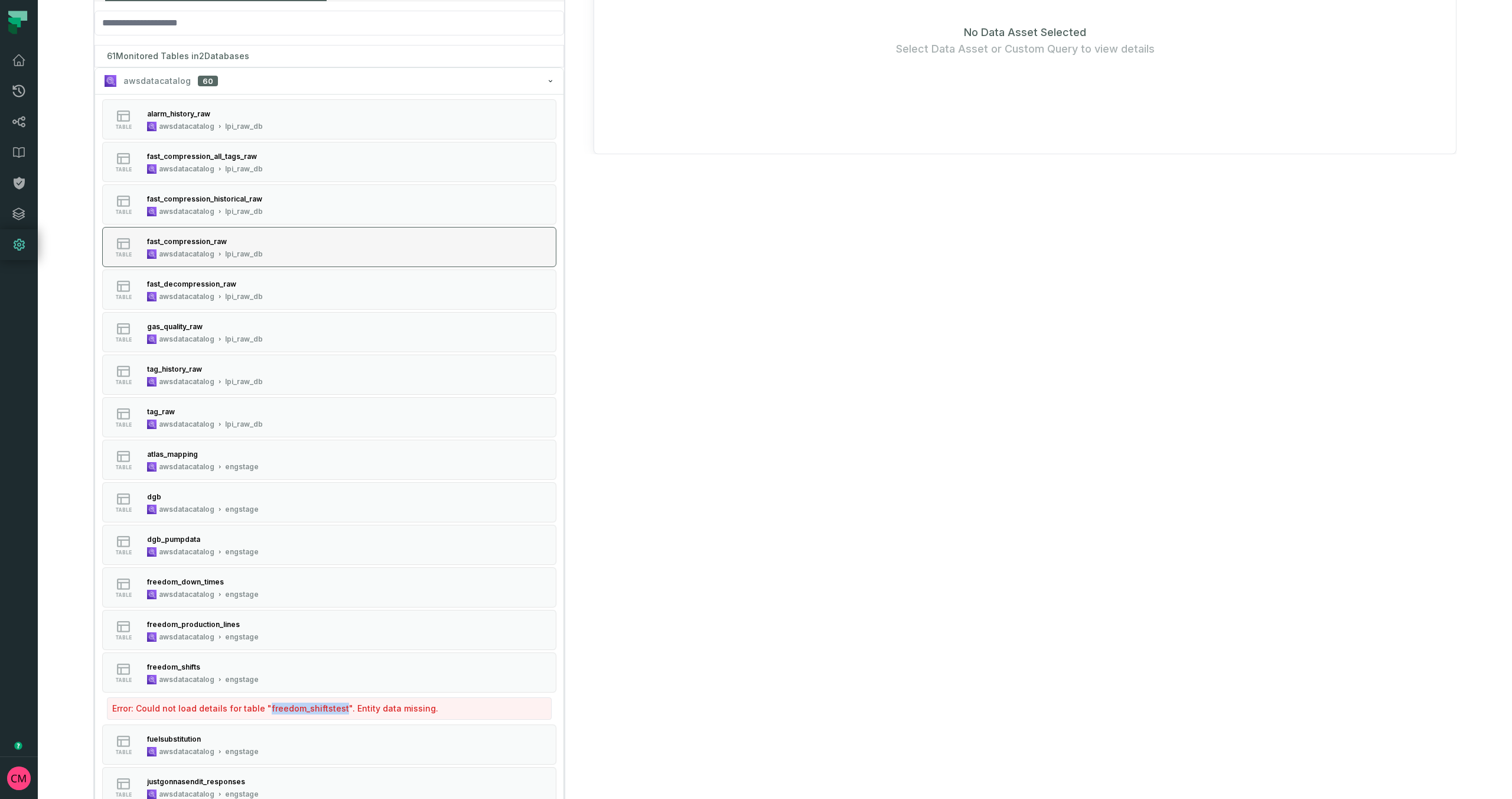
scroll to position [0, 0]
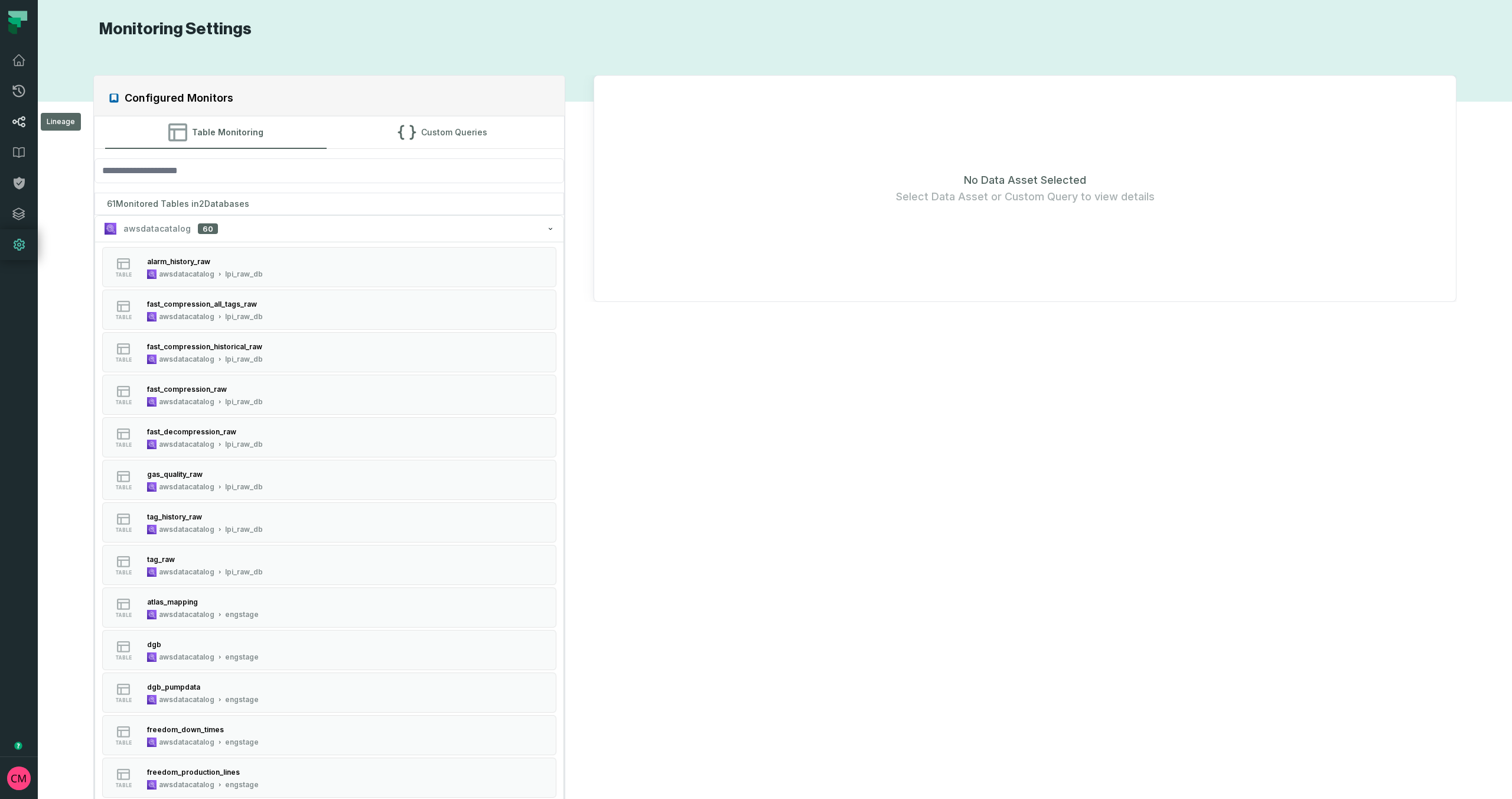
click at [19, 123] on icon at bounding box center [19, 122] width 14 height 14
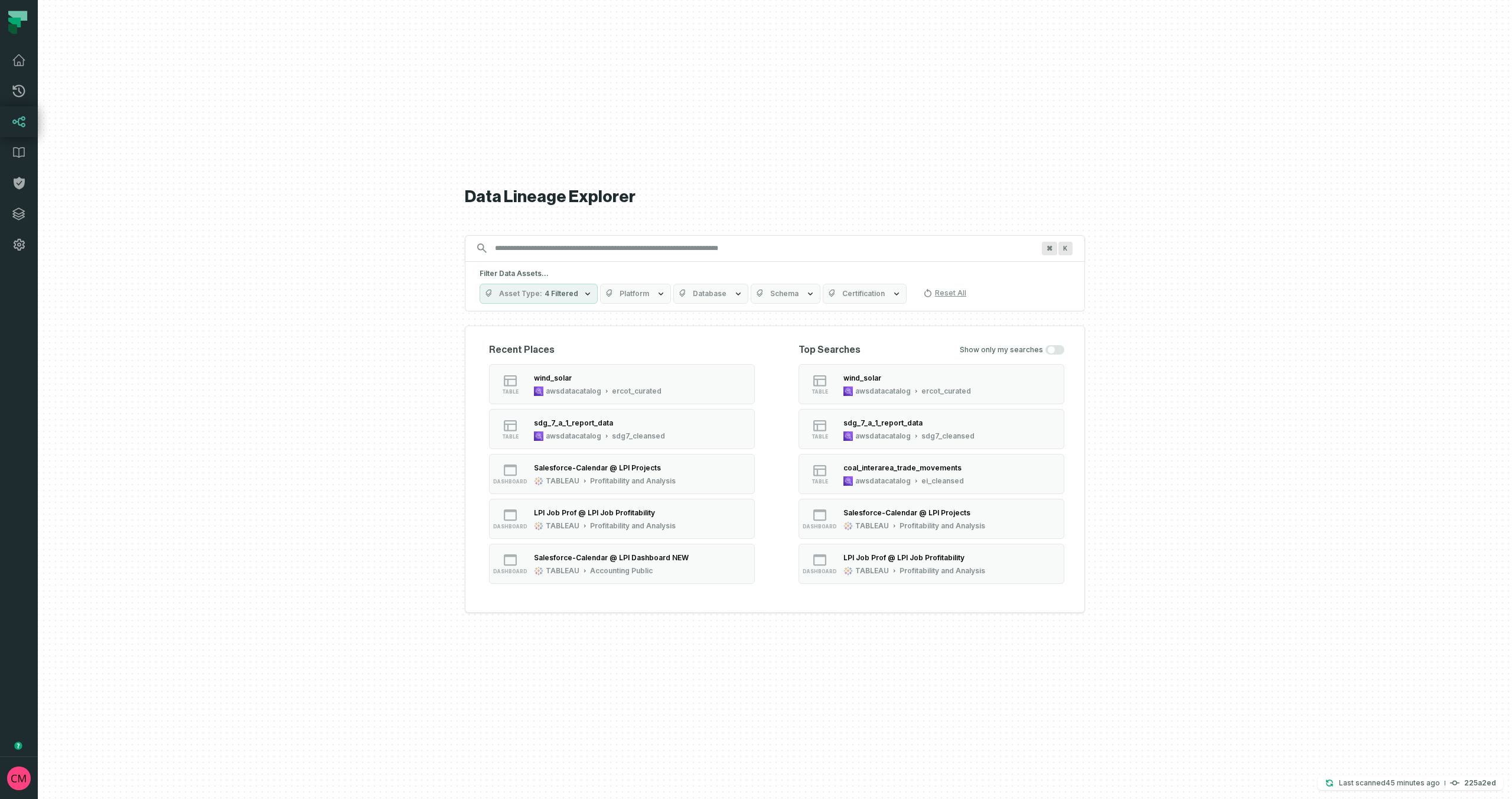
click at [583, 289] on icon "button" at bounding box center [588, 294] width 9 height 9
click at [493, 367] on button "Dashboard (53,275)" at bounding box center [492, 364] width 9 height 9
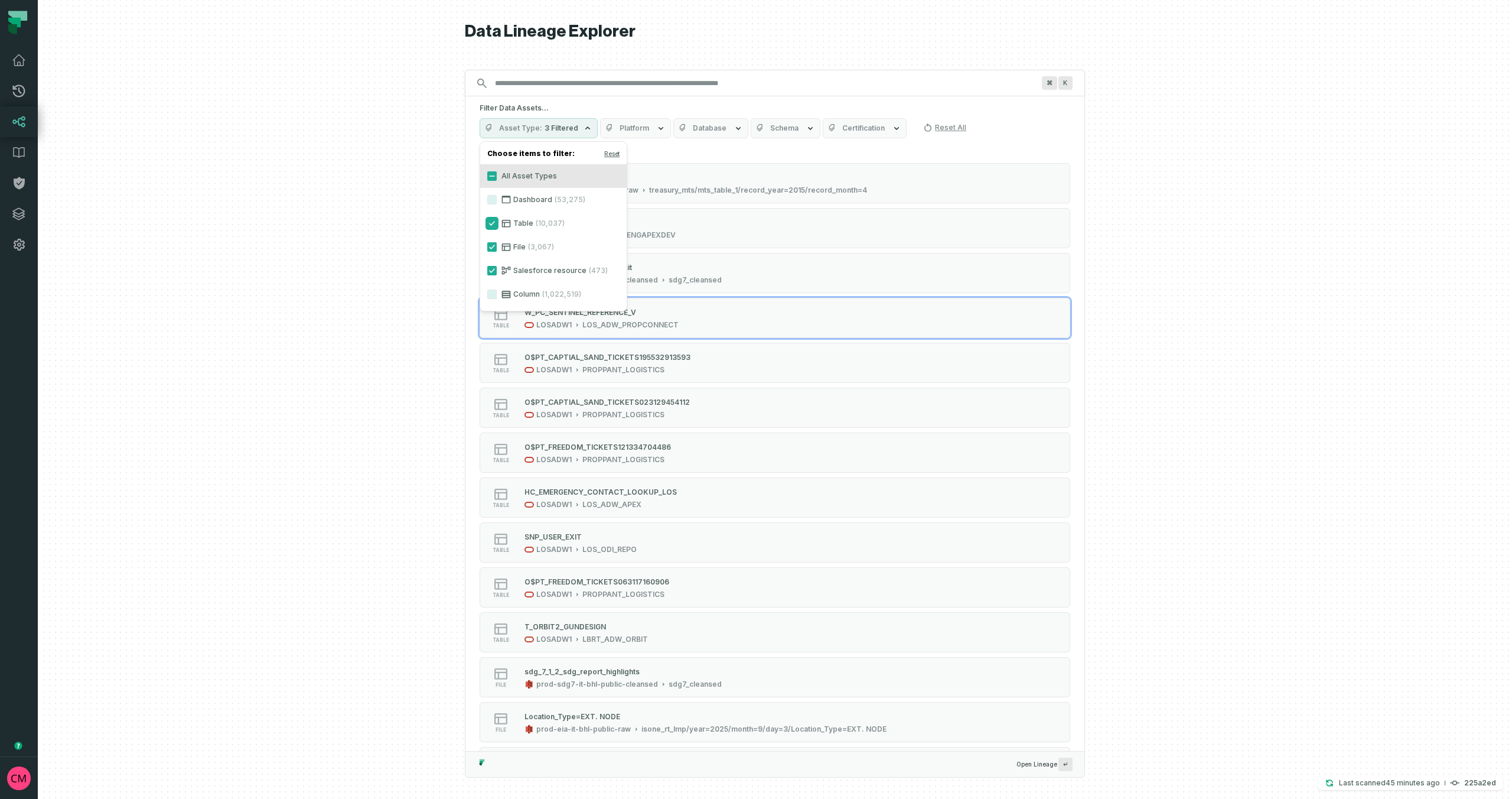
drag, startPoint x: 491, startPoint y: 222, endPoint x: 491, endPoint y: 229, distance: 7.0
click at [491, 222] on button "Table (10,037)" at bounding box center [492, 223] width 9 height 9
click at [492, 247] on button "File (3,067)" at bounding box center [492, 247] width 9 height 9
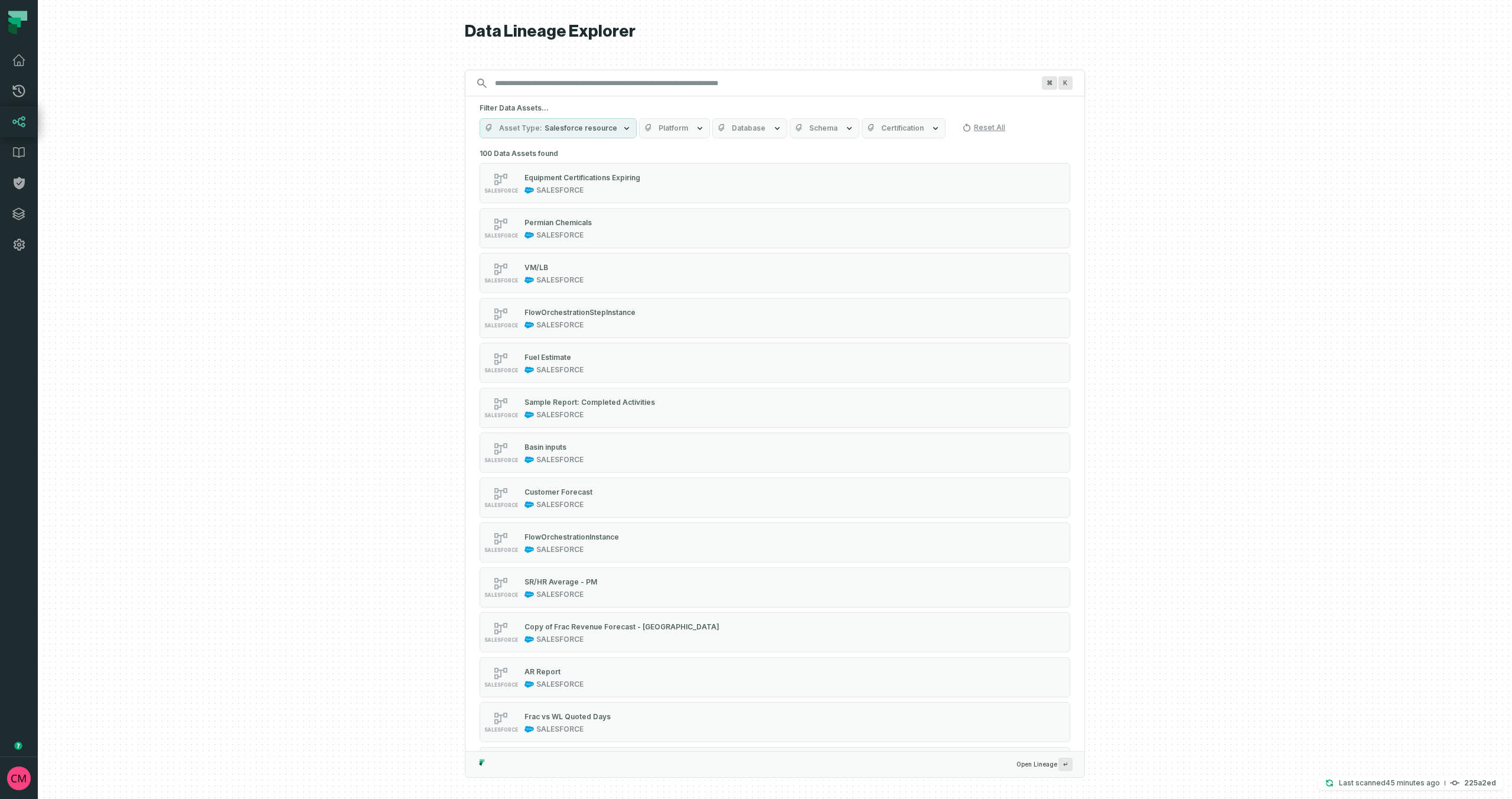
click at [374, 298] on div at bounding box center [775, 399] width 1474 height 799
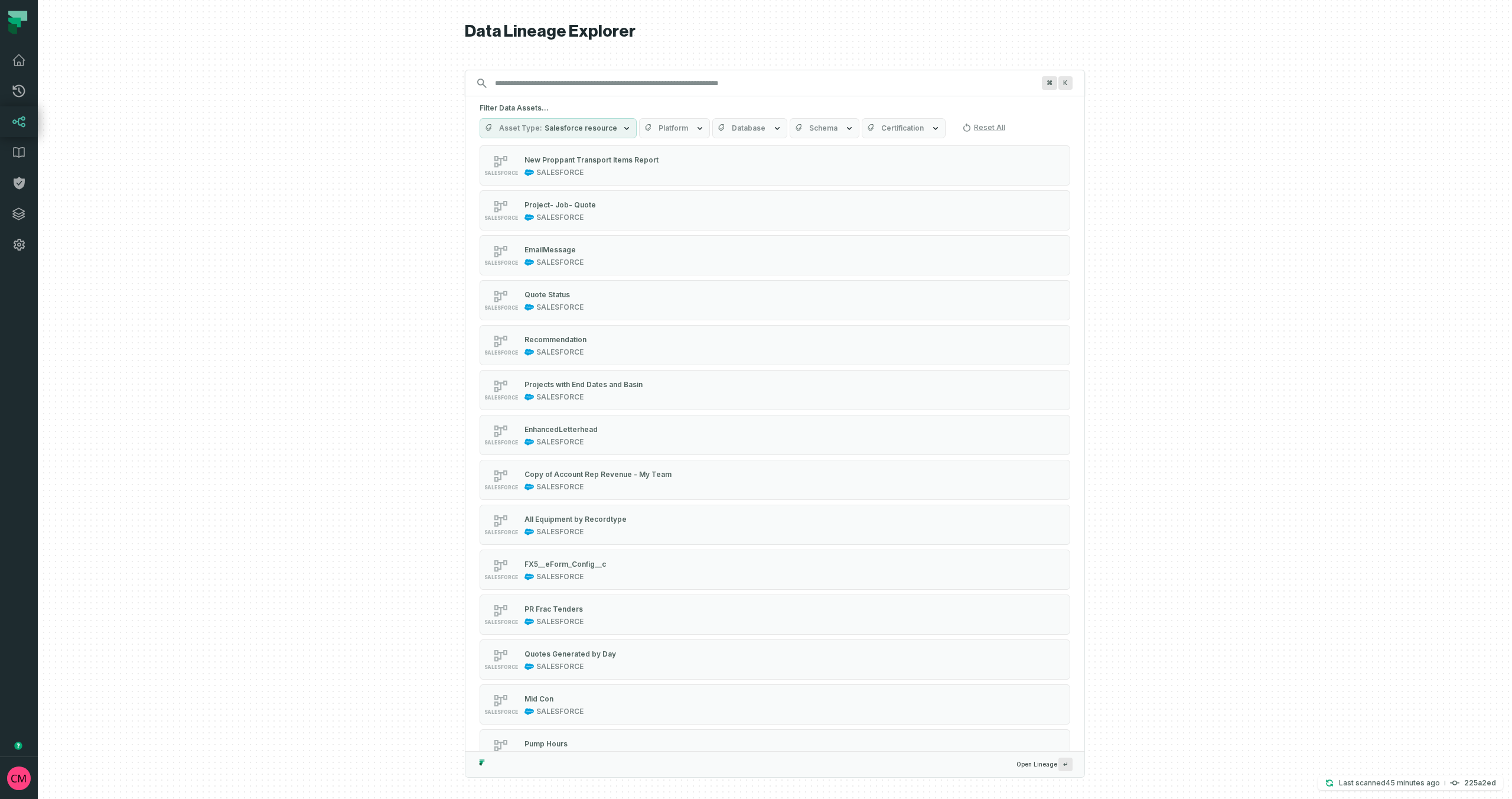
scroll to position [878, 0]
click at [739, 294] on div "SALESFORCE Quote Status SALESFORCE" at bounding box center [629, 294] width 296 height 23
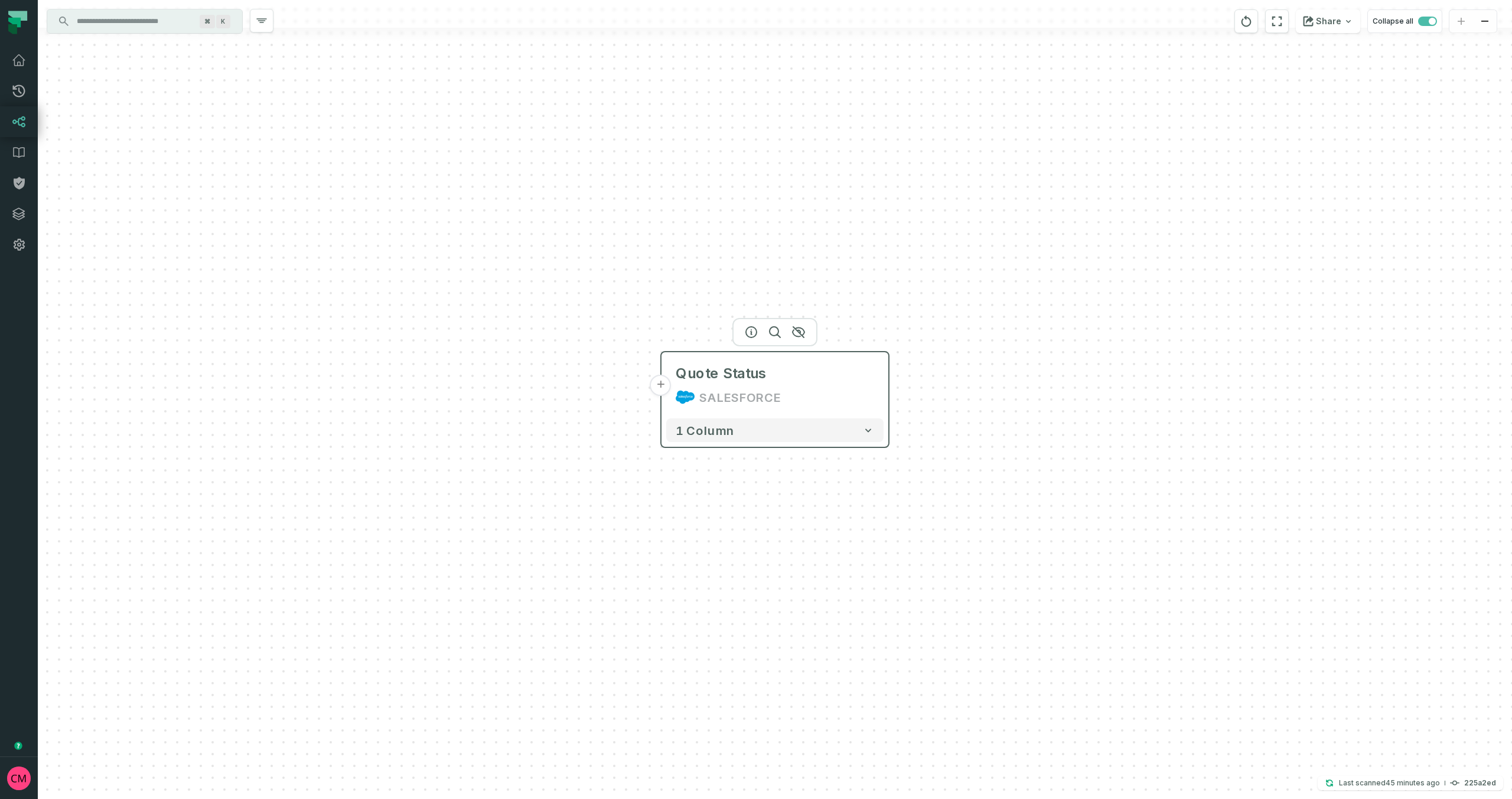
click at [660, 386] on button "+" at bounding box center [661, 385] width 21 height 21
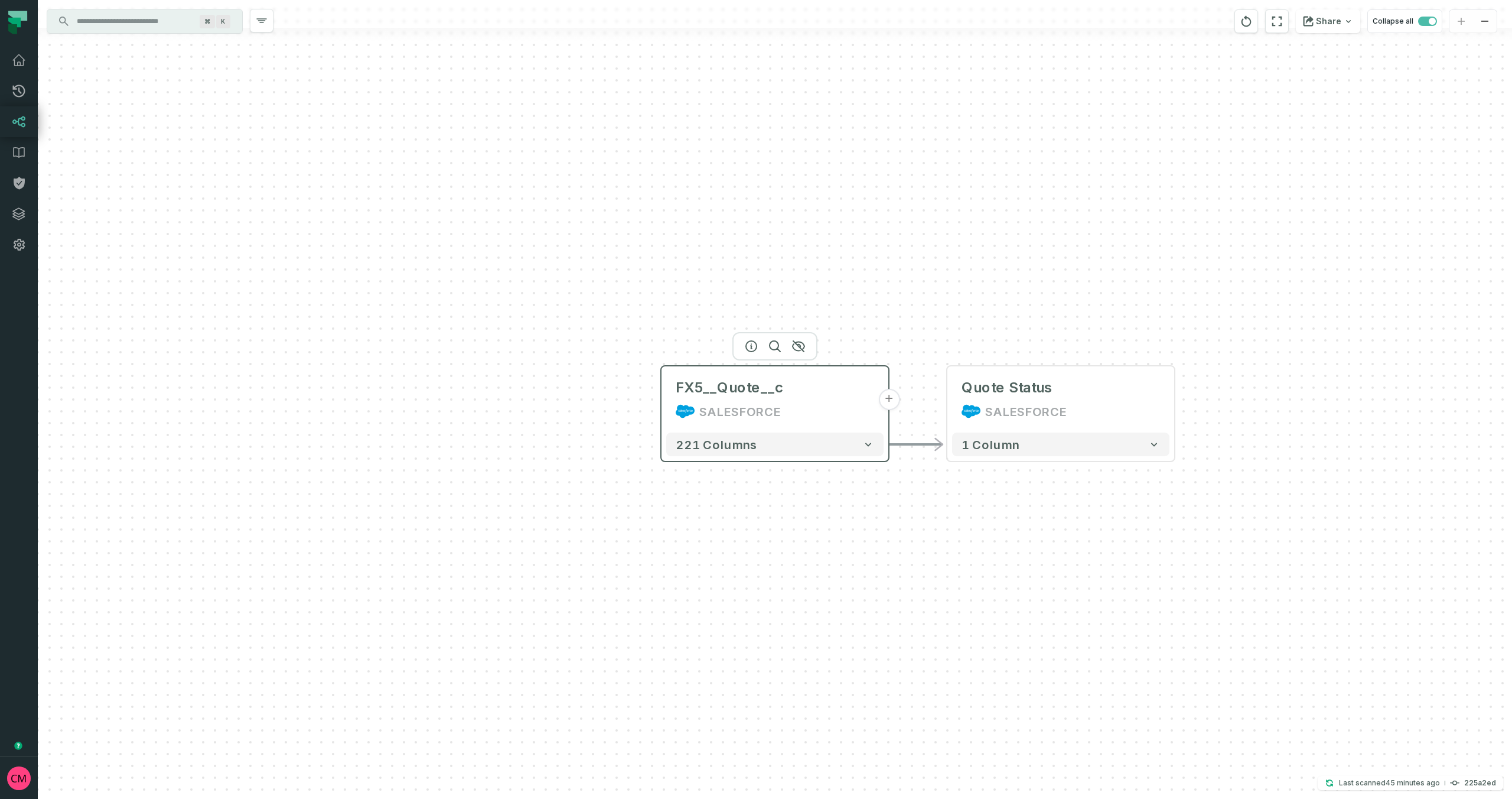
click at [887, 401] on button "+" at bounding box center [889, 399] width 21 height 21
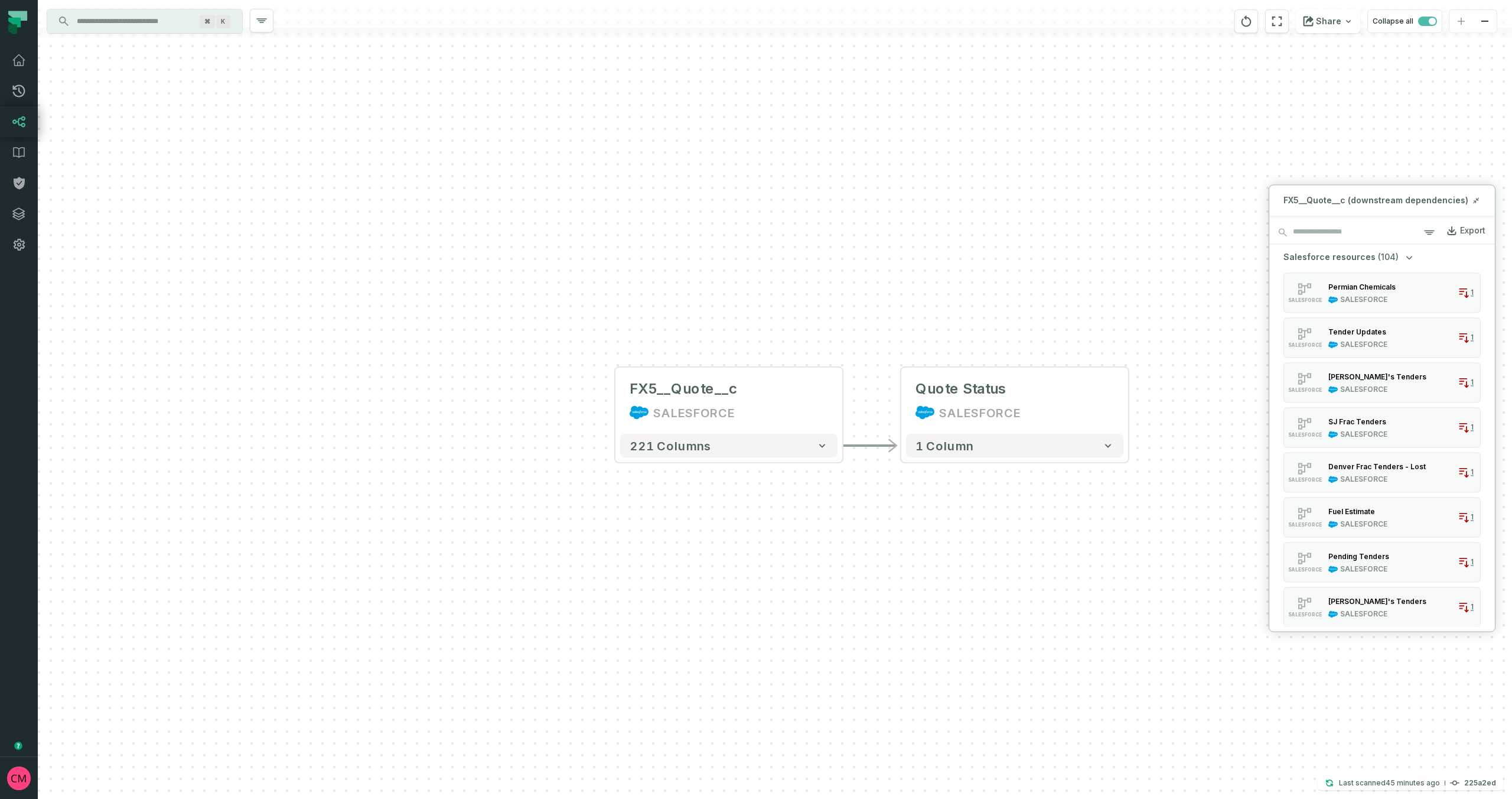
drag, startPoint x: 1055, startPoint y: 275, endPoint x: 1009, endPoint y: 278, distance: 46.1
click at [1009, 276] on div "FX5__Quote__c SALESFORCE + 221 columns - Quote Status SALESFORCE 1 column" at bounding box center [775, 399] width 1474 height 799
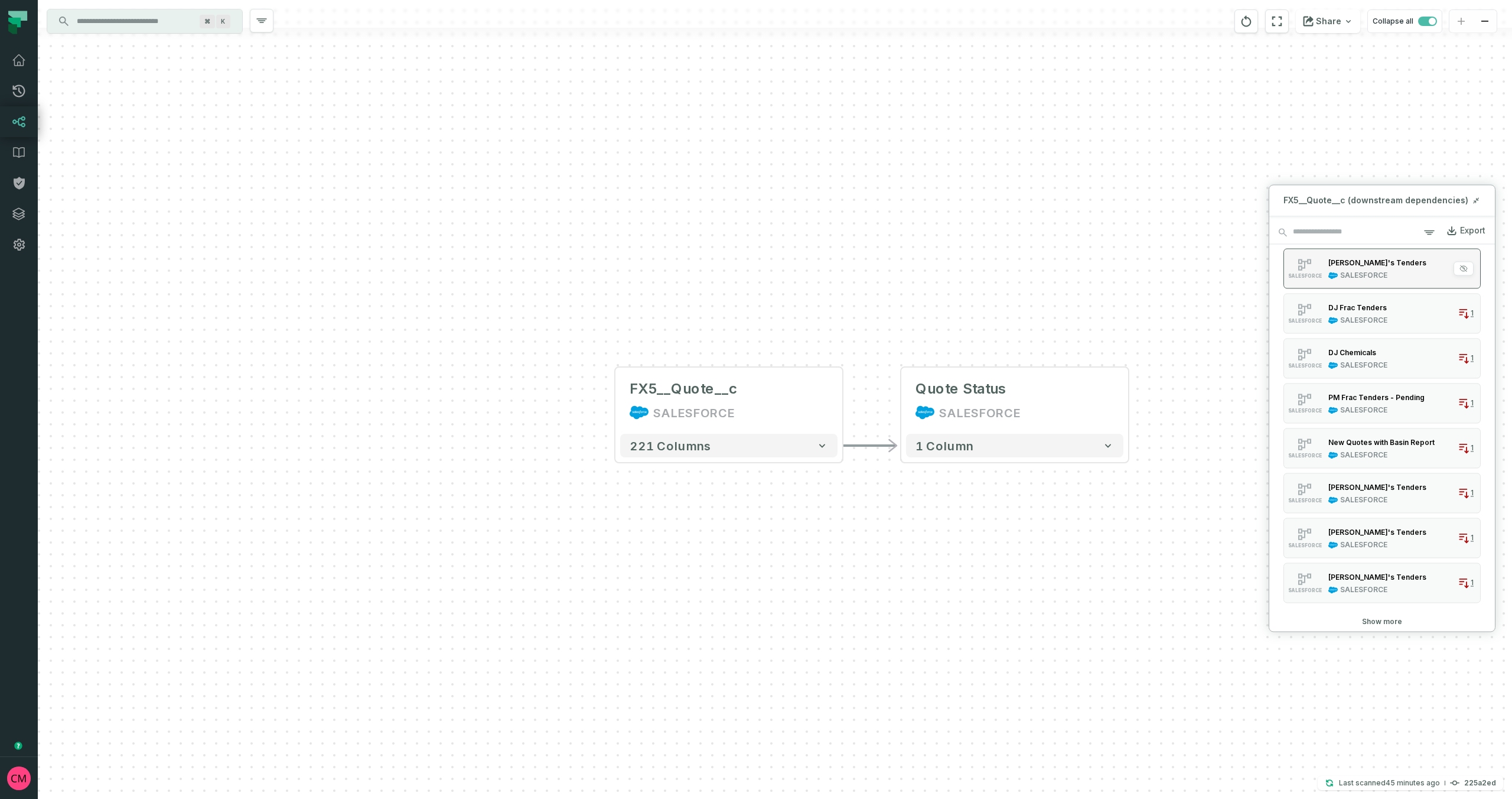
scroll to position [0, 0]
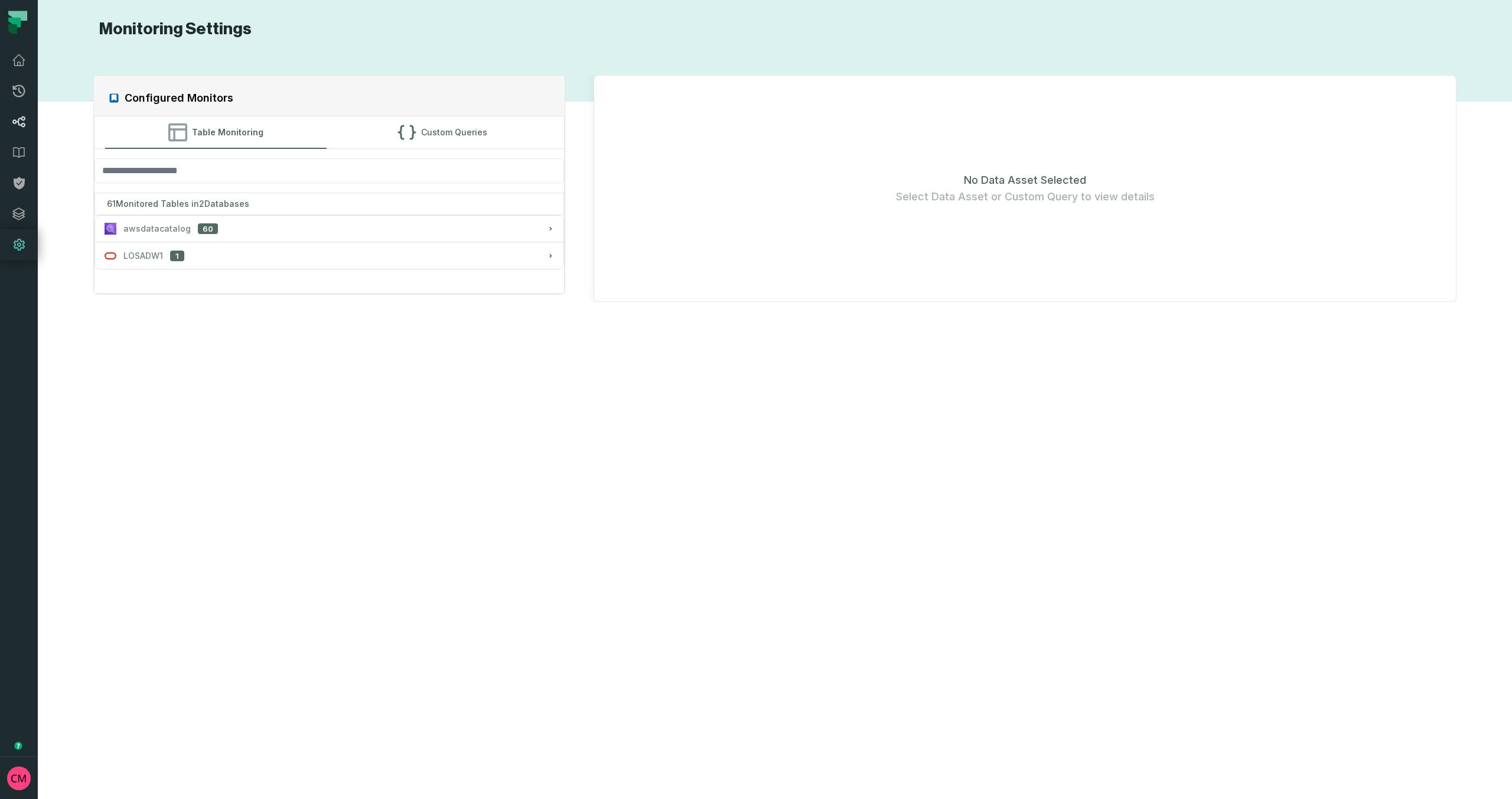
click at [20, 125] on icon at bounding box center [19, 122] width 14 height 14
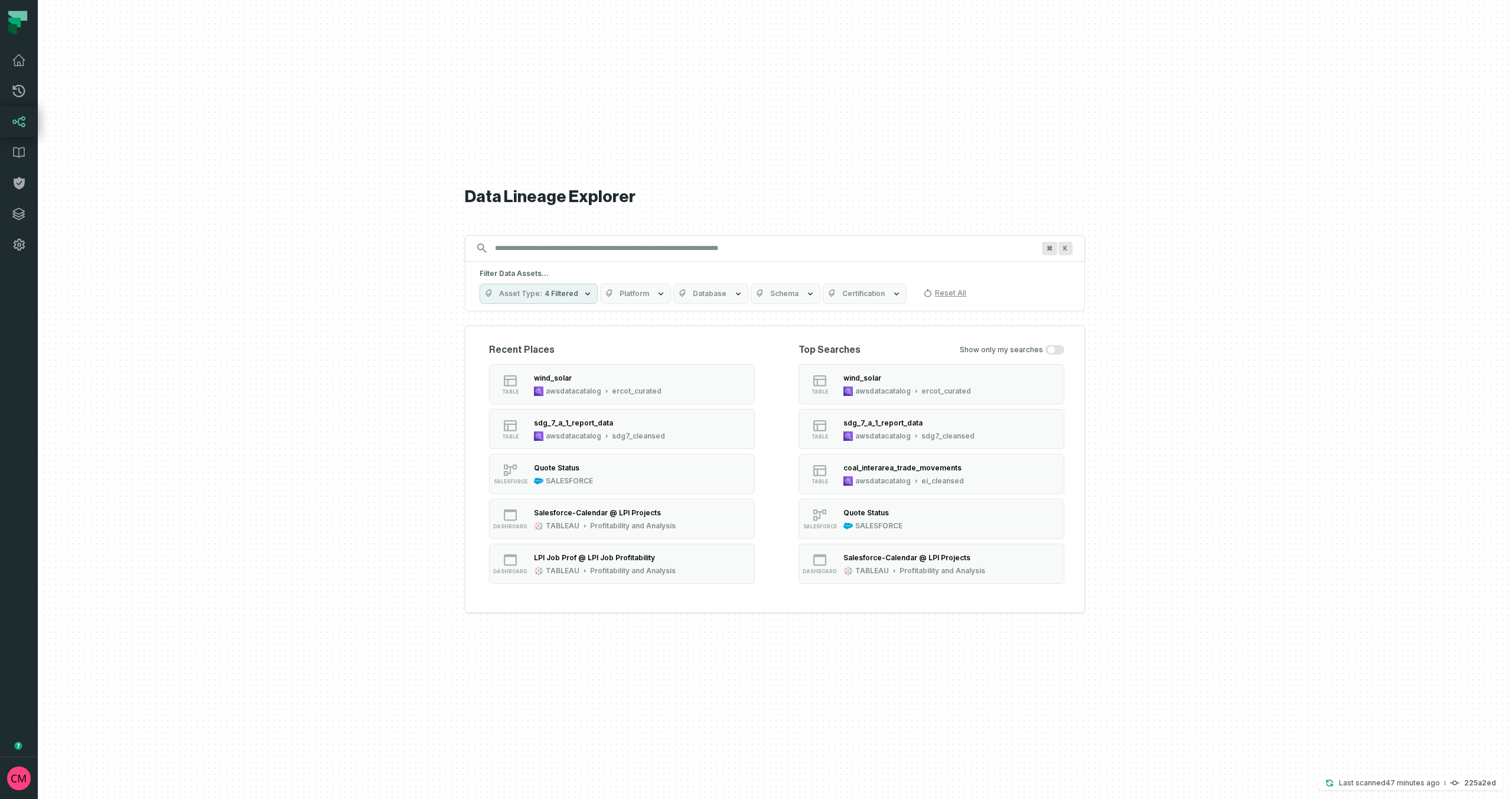
click at [537, 250] on input "Discovery Provider cmdk menu" at bounding box center [764, 248] width 553 height 19
click at [583, 295] on icon "button" at bounding box center [588, 294] width 9 height 9
click at [494, 416] on button "File (3,067)" at bounding box center [492, 412] width 9 height 9
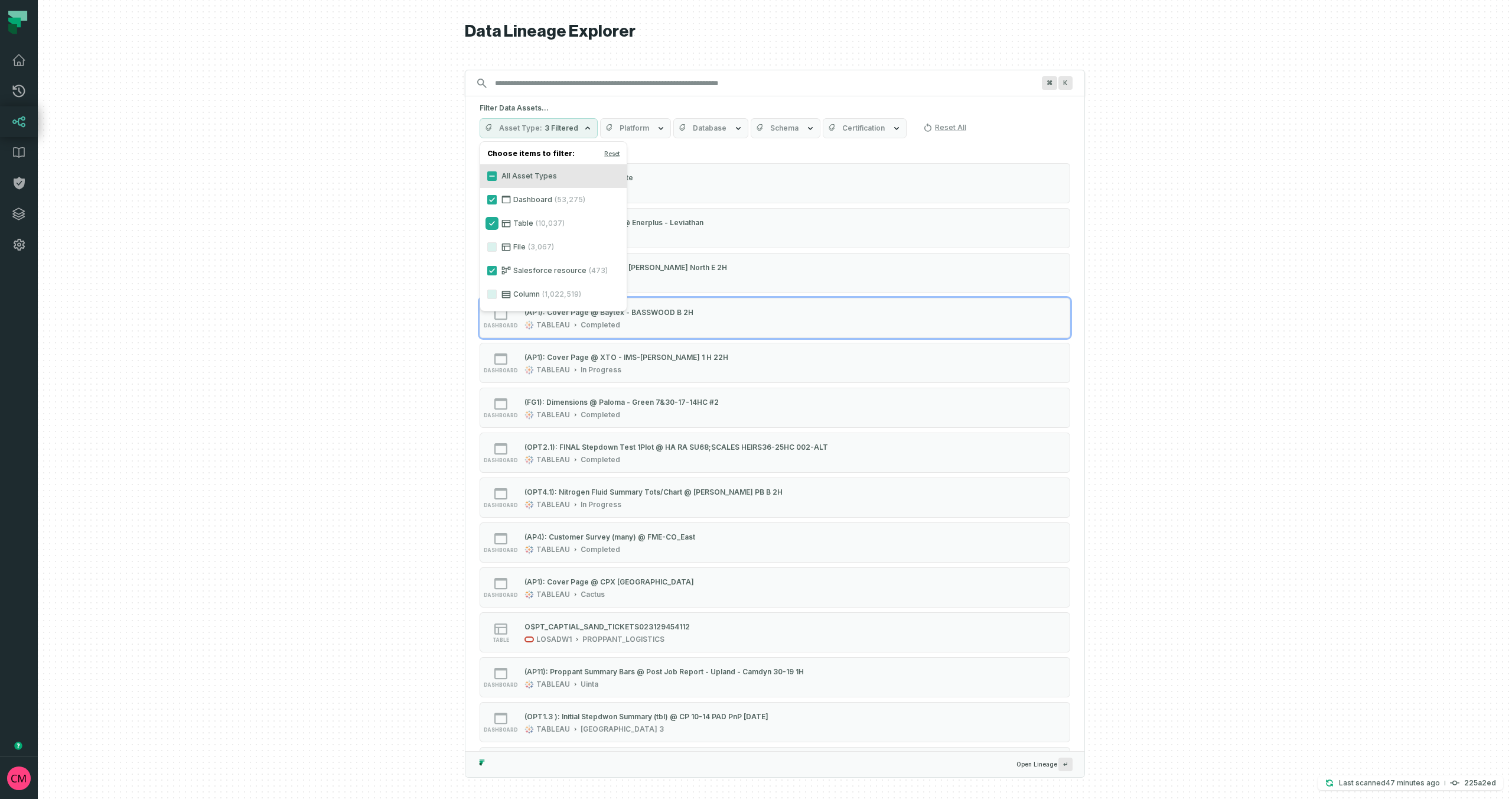
click at [491, 223] on button "Table (10,037)" at bounding box center [492, 223] width 9 height 9
click at [493, 201] on button "Dashboard (53,275)" at bounding box center [492, 199] width 9 height 9
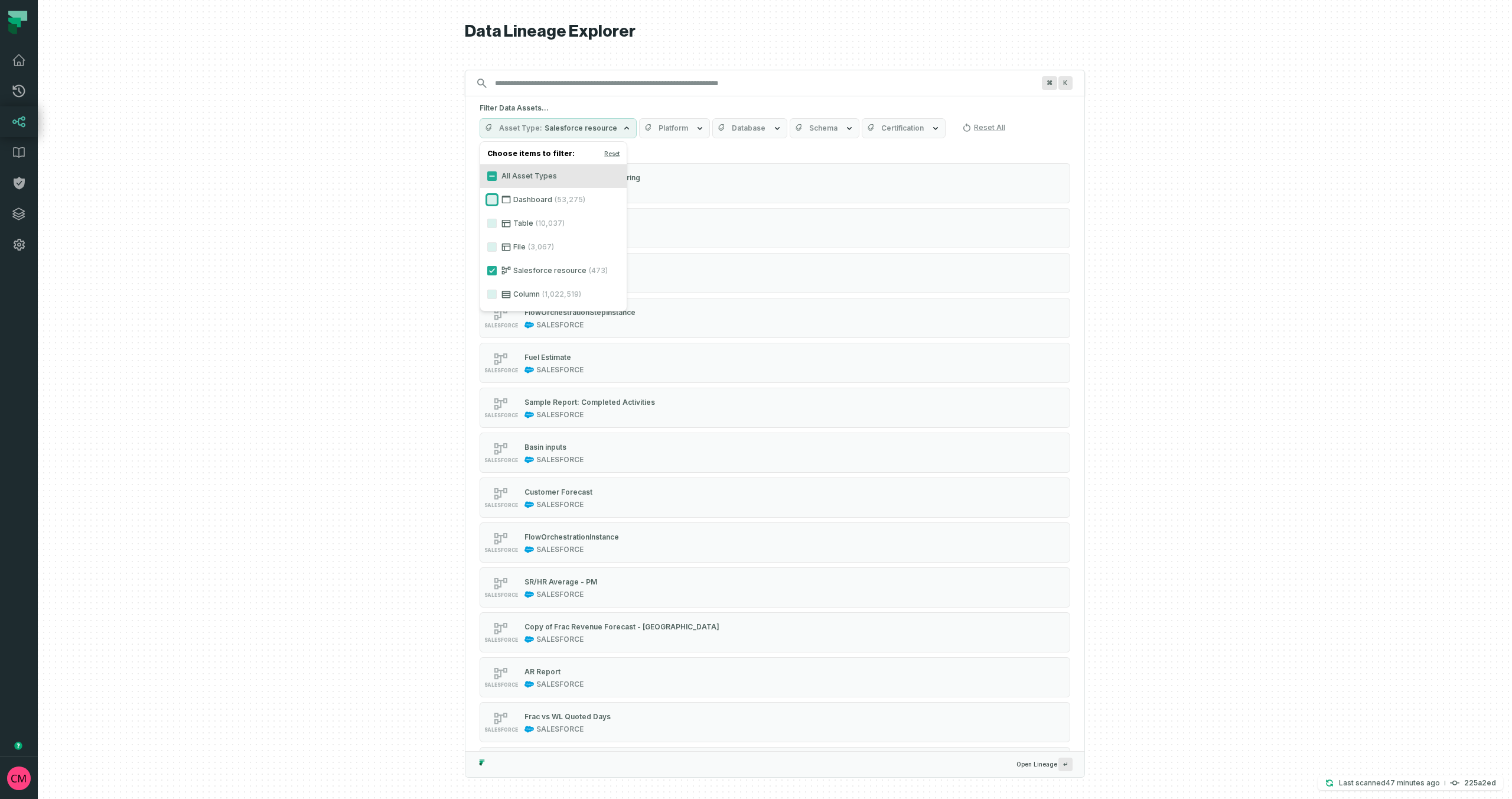
type button "on"
click at [374, 453] on div at bounding box center [775, 399] width 1474 height 799
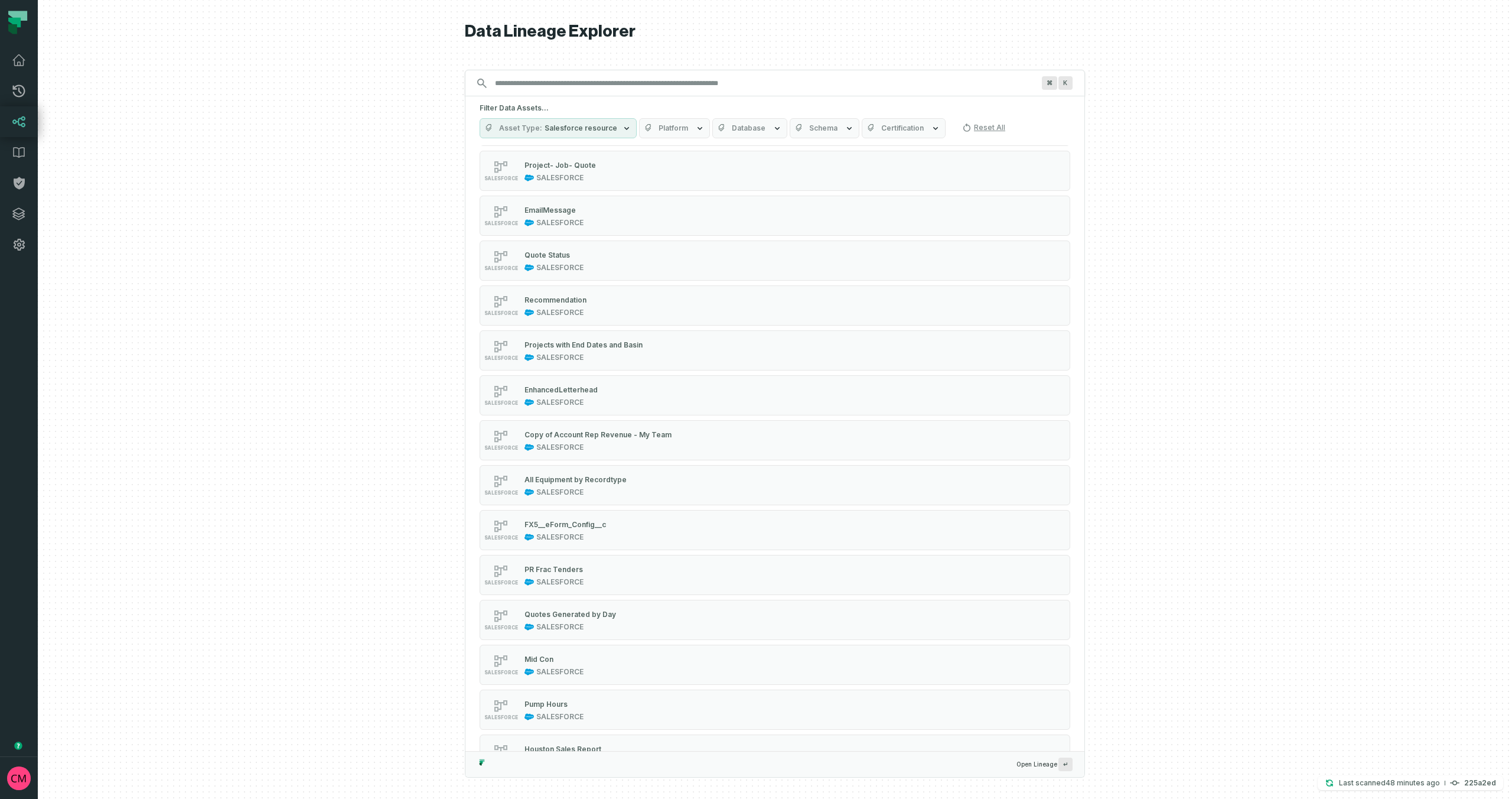
scroll to position [913, 0]
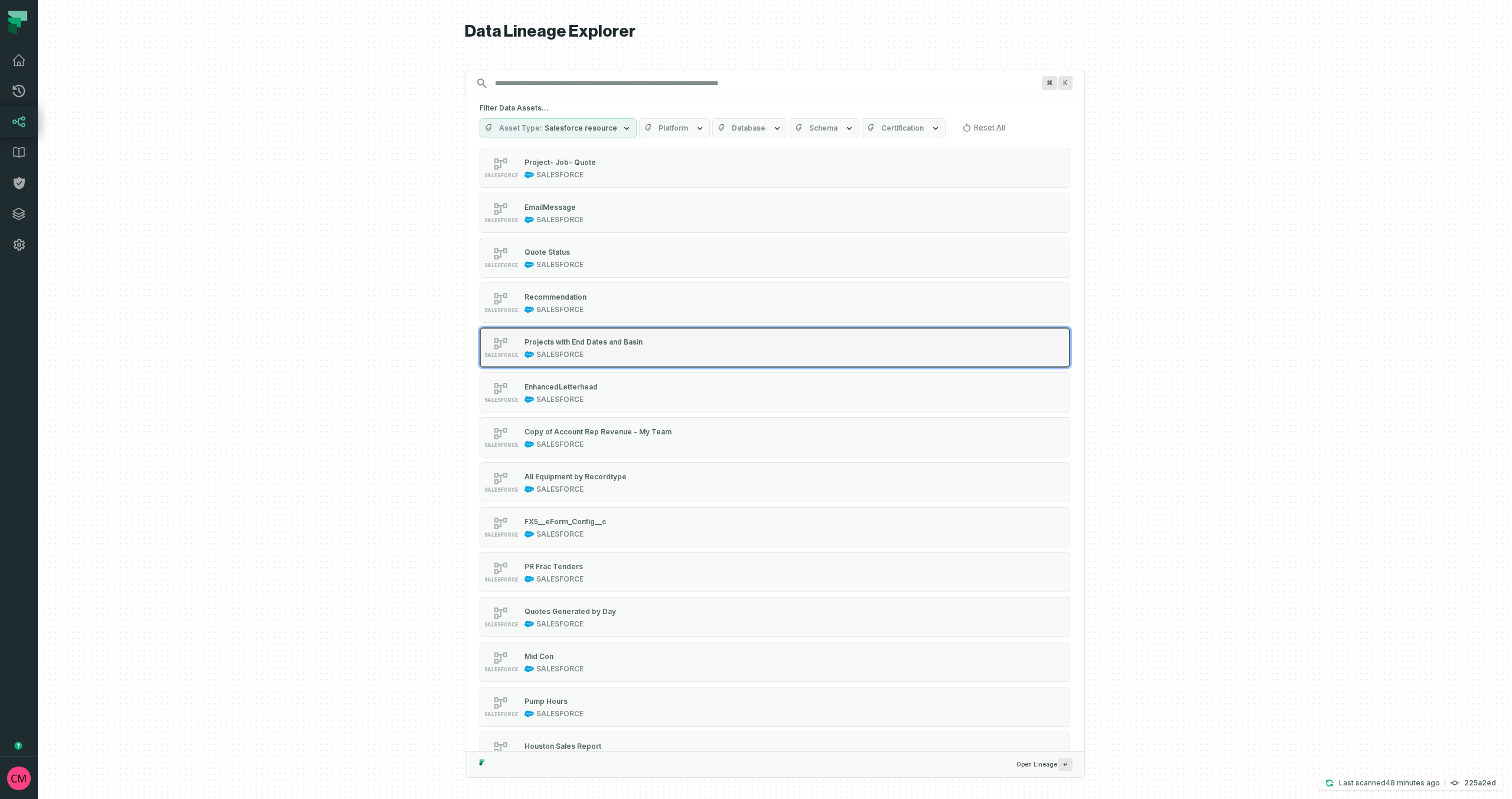
click at [690, 355] on div "SALESFORCE Projects with End Dates and Basin SALESFORCE" at bounding box center [629, 347] width 296 height 23
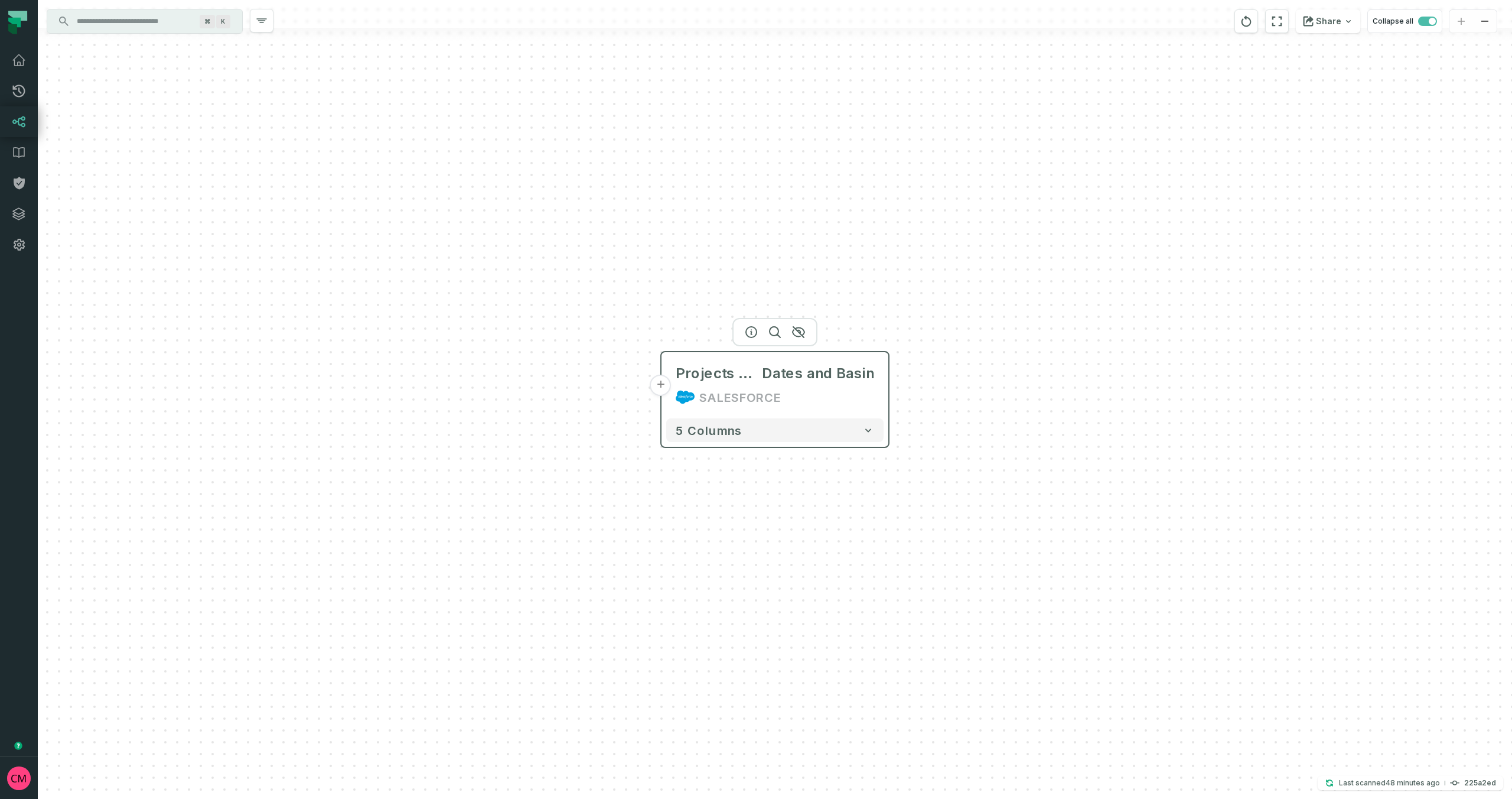
click at [661, 387] on button "+" at bounding box center [661, 385] width 21 height 21
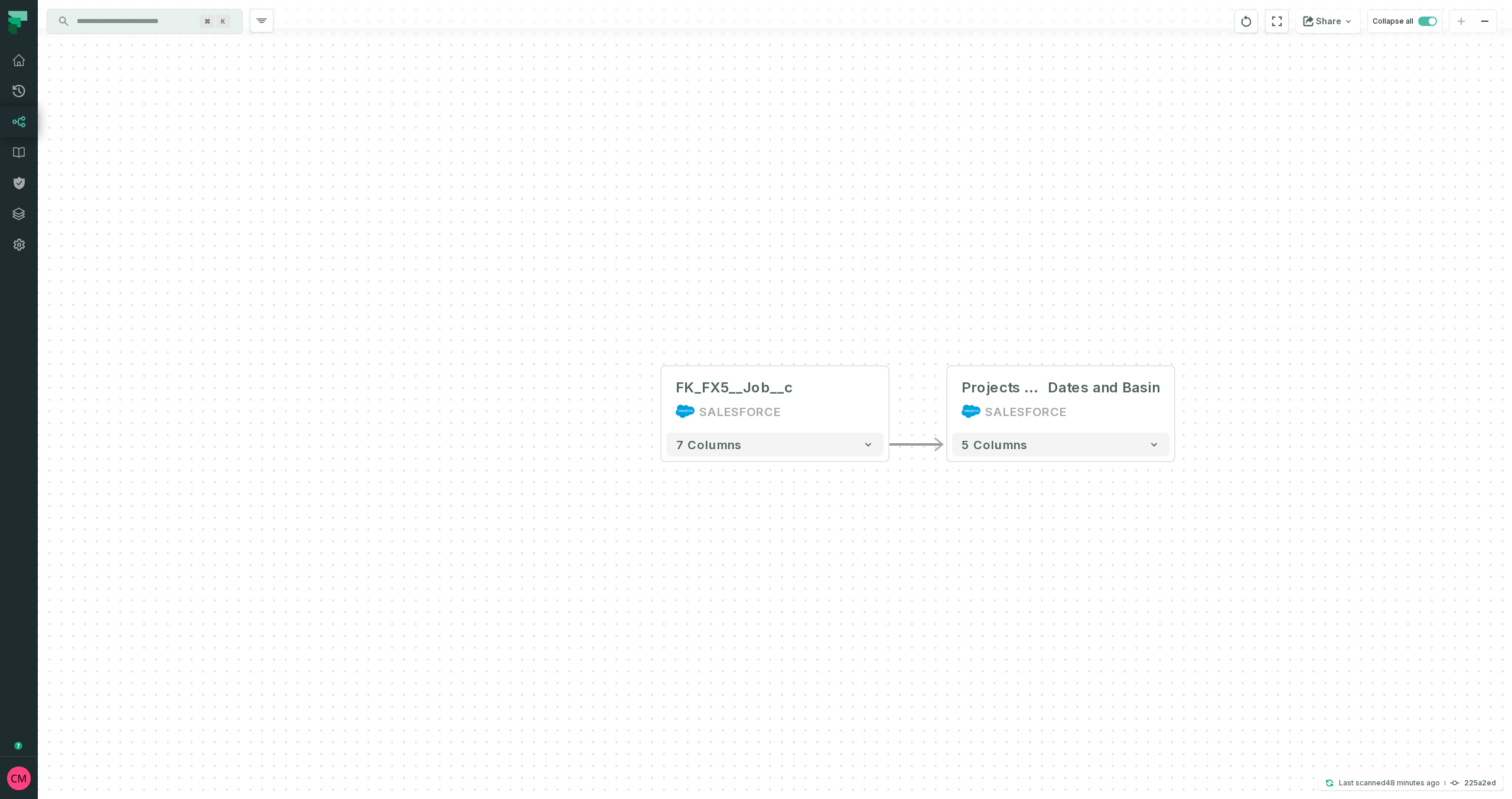
click at [139, 22] on input "Discovery Provider cmdk menu" at bounding box center [134, 21] width 129 height 19
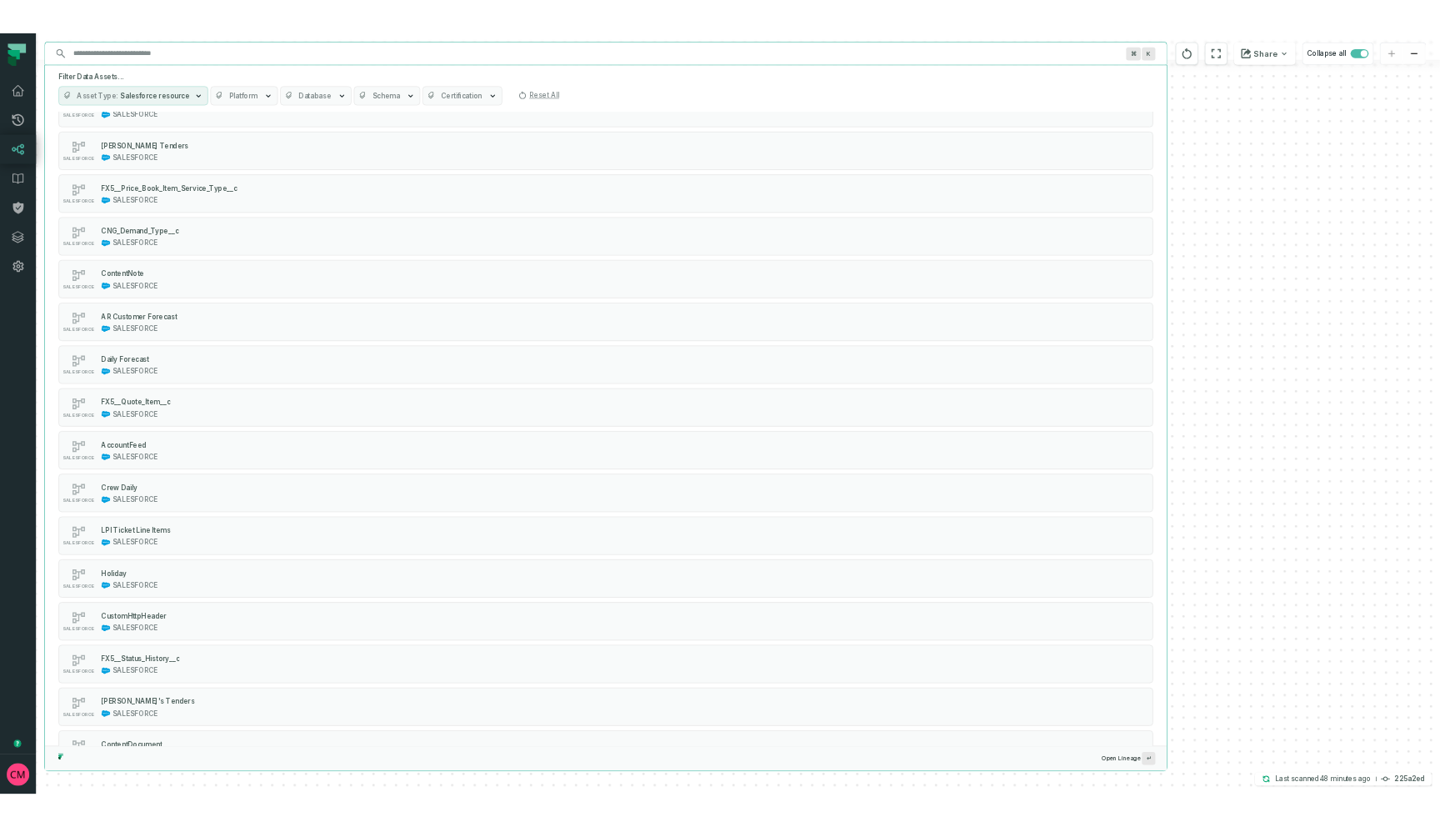
scroll to position [4371, 0]
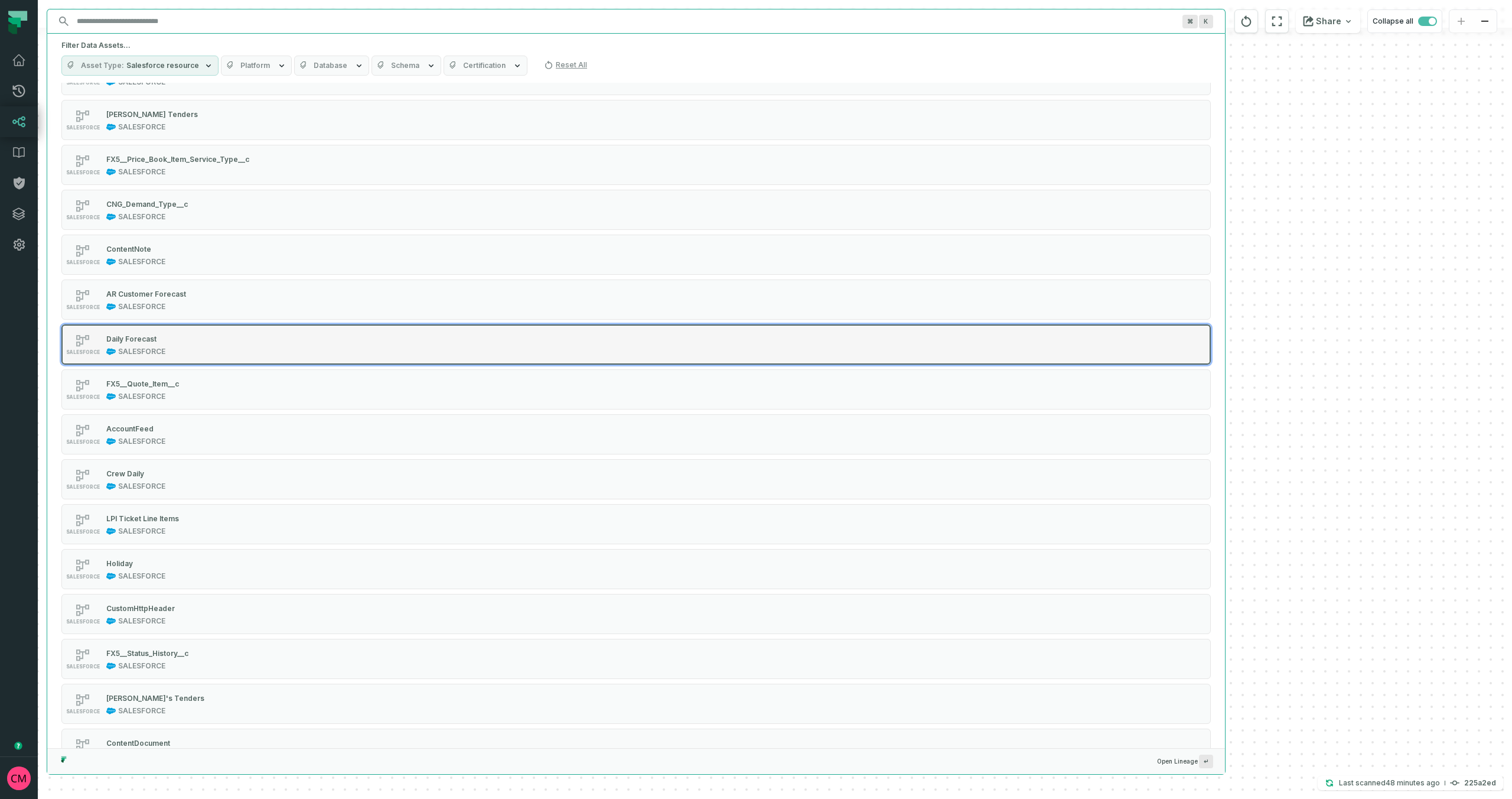
click at [188, 350] on div "SALESFORCE Daily Forecast SALESFORCE" at bounding box center [211, 344] width 296 height 23
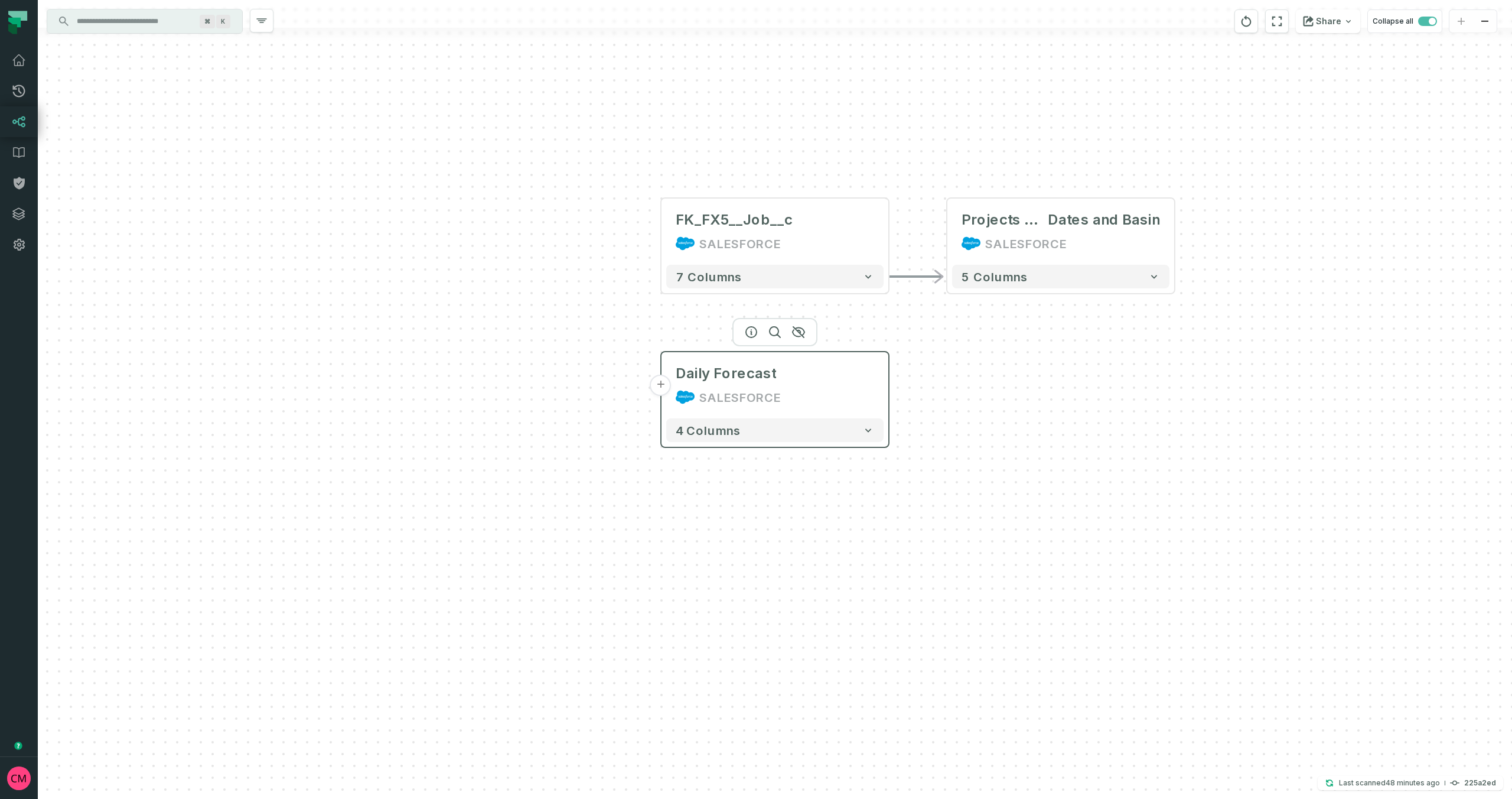
click at [661, 389] on button "+" at bounding box center [661, 385] width 21 height 21
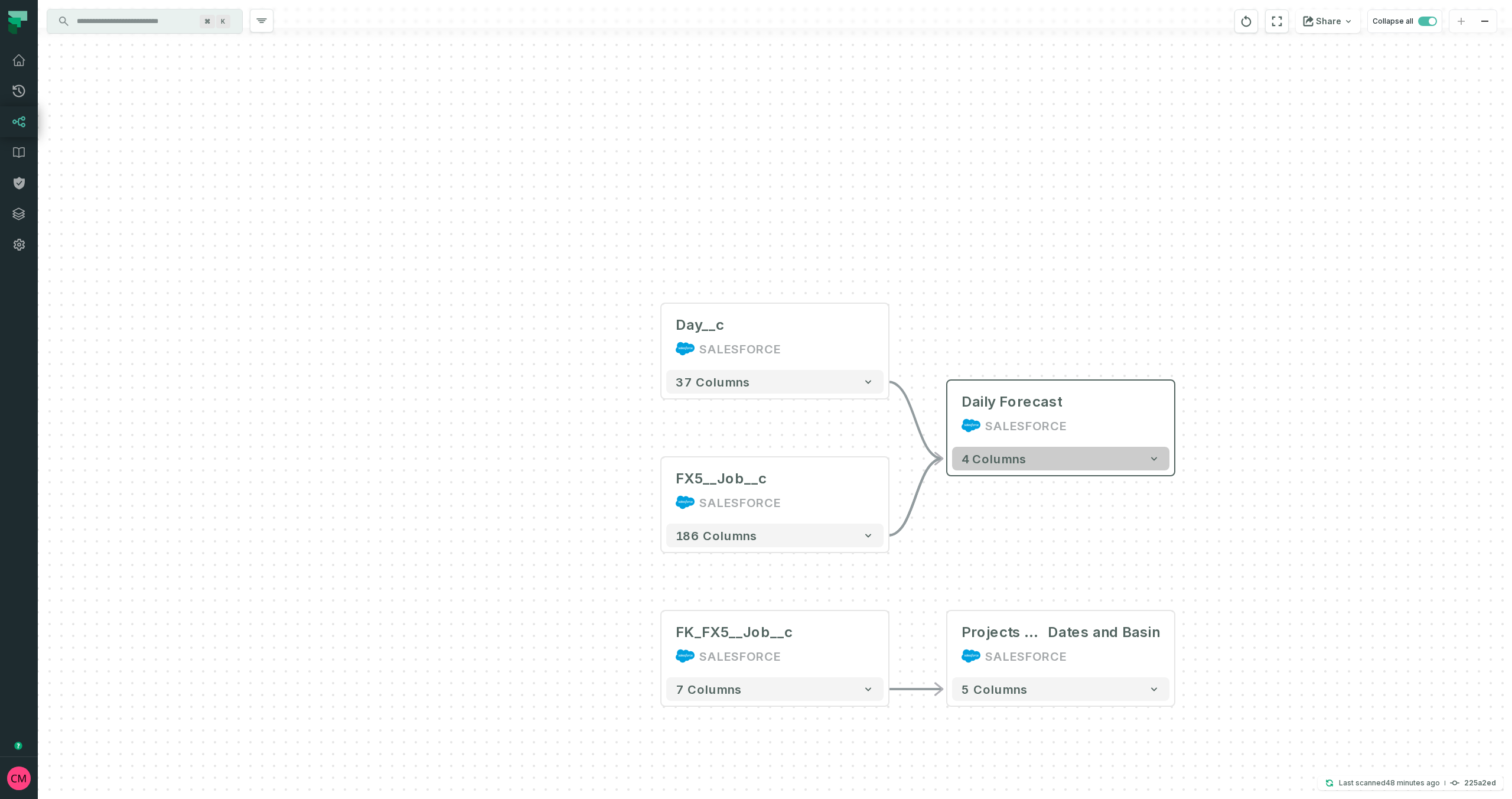
click at [1005, 460] on span "4 columns" at bounding box center [995, 459] width 65 height 14
click at [992, 460] on span "4 columns" at bounding box center [995, 459] width 65 height 14
